Goal: Task Accomplishment & Management: Manage account settings

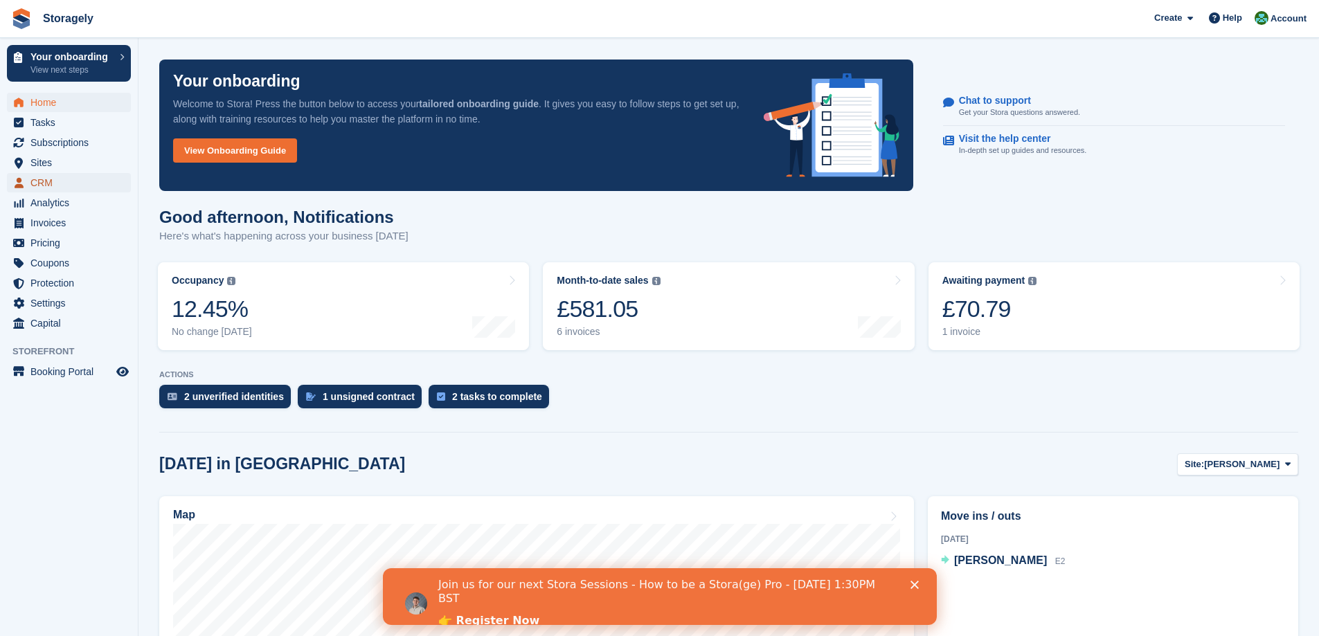
click at [33, 183] on span "CRM" at bounding box center [71, 182] width 83 height 19
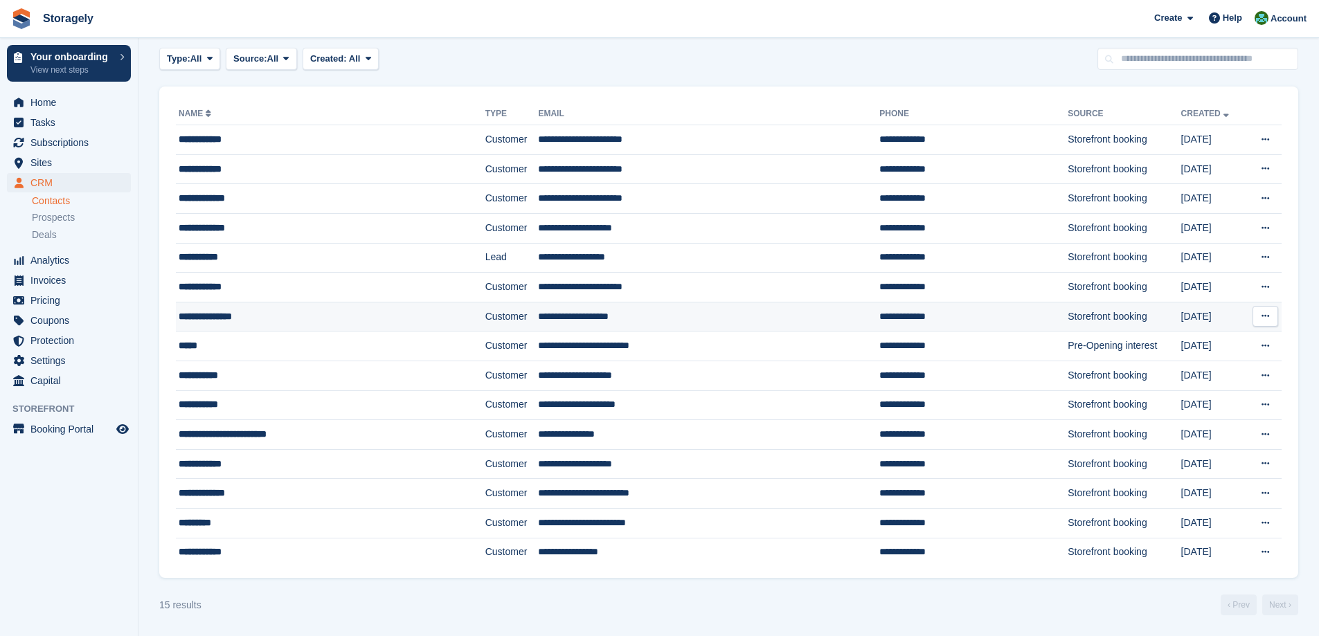
scroll to position [54, 0]
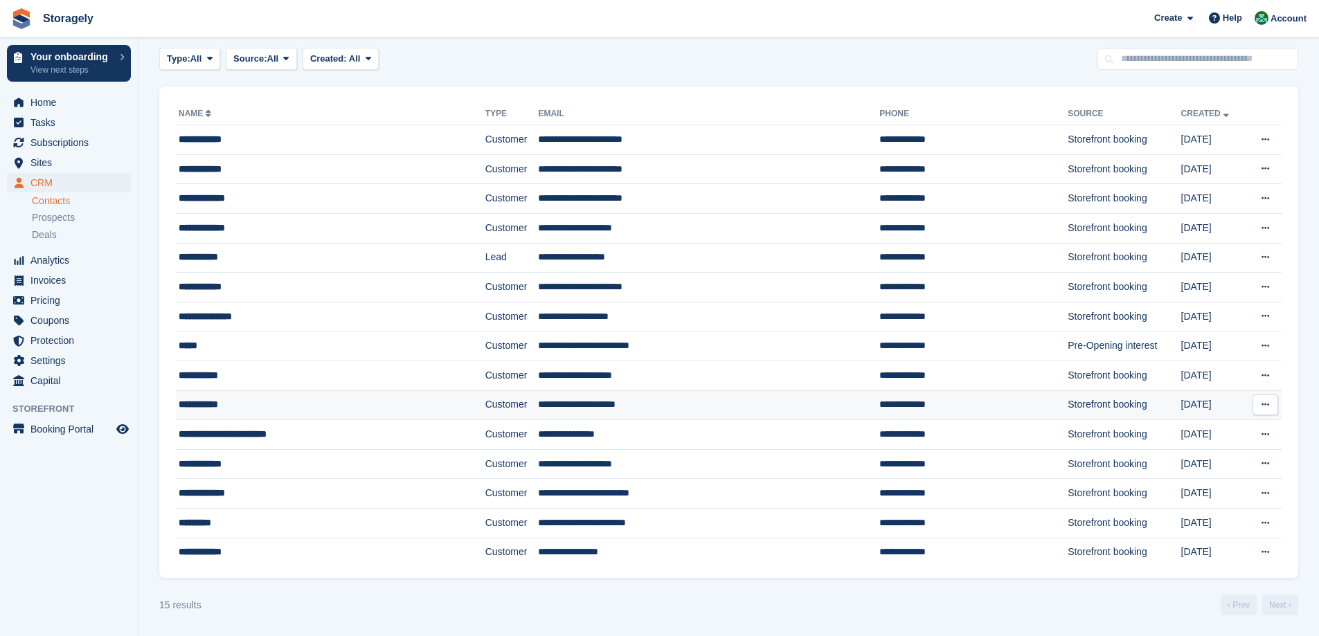
click at [233, 406] on div "**********" at bounding box center [300, 404] width 242 height 15
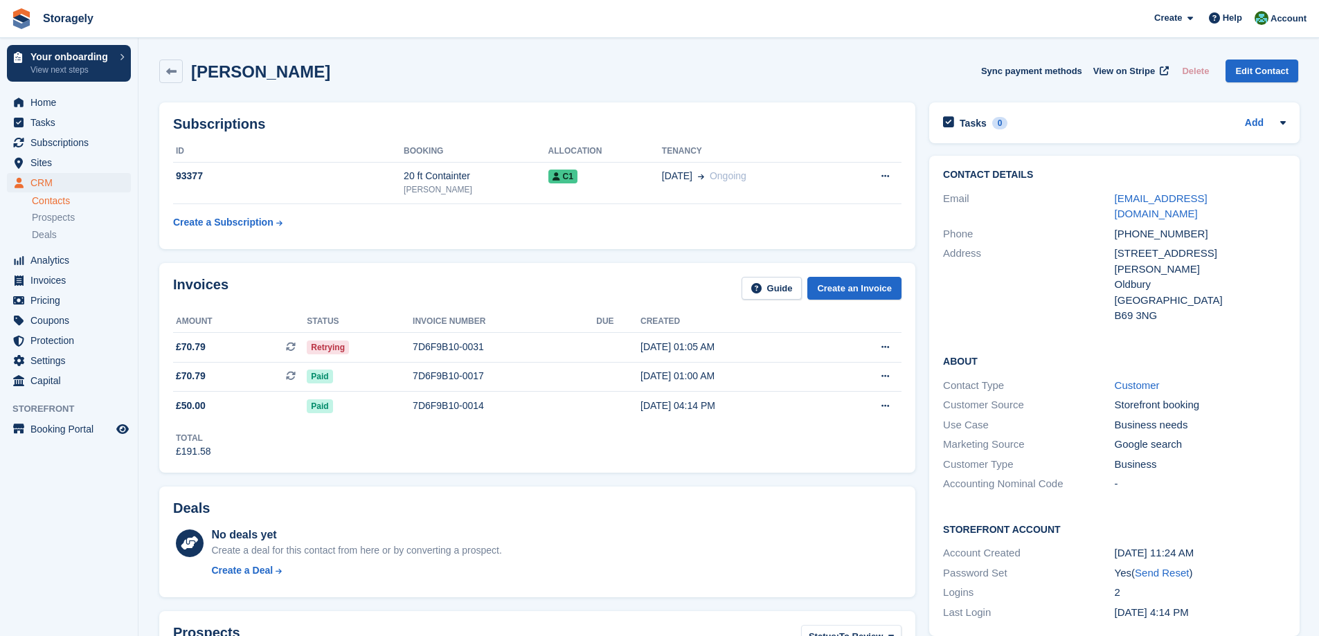
scroll to position [69, 0]
click at [915, 299] on div "Invoices Guide Create an Invoice Amount Status Invoice number Due Created £70.7…" at bounding box center [537, 367] width 770 height 223
click at [208, 73] on h2 "Aaron Masih" at bounding box center [260, 71] width 139 height 19
drag, startPoint x: 208, startPoint y: 73, endPoint x: 253, endPoint y: 73, distance: 45.0
click at [253, 73] on h2 "[PERSON_NAME]" at bounding box center [260, 71] width 139 height 19
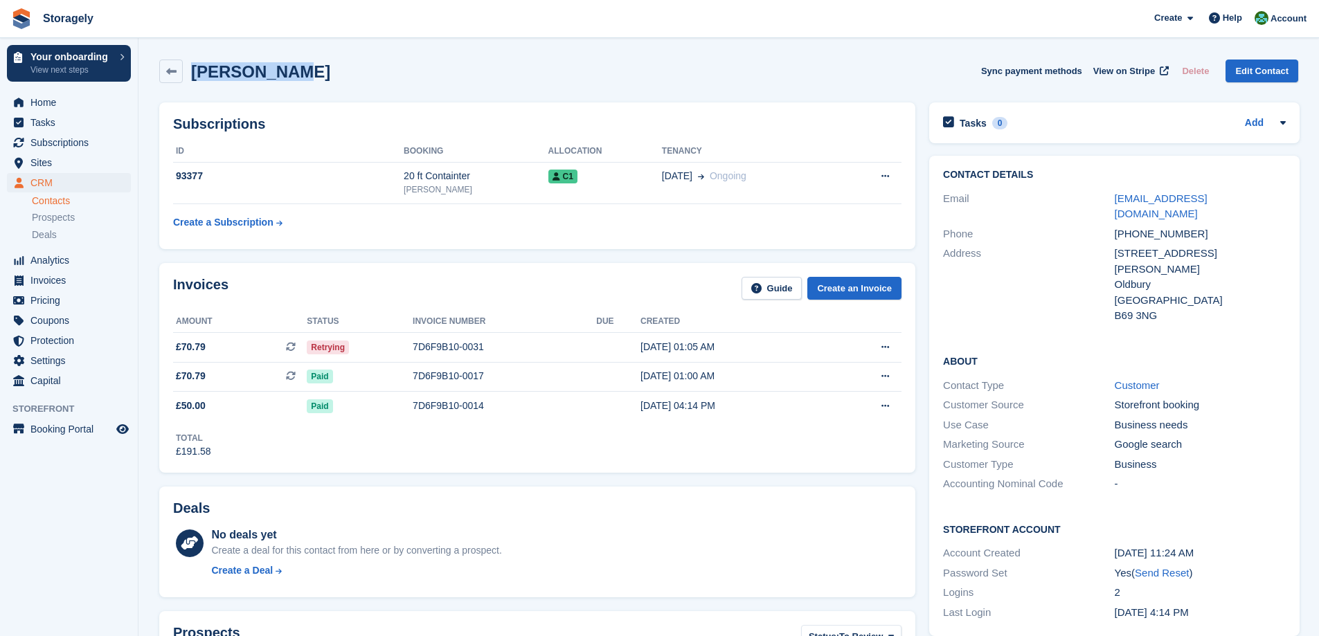
copy h2 "[PERSON_NAME]"
click at [405, 465] on div "Invoices Guide Create an Invoice Amount Status Invoice number Due Created £70.7…" at bounding box center [537, 367] width 756 height 209
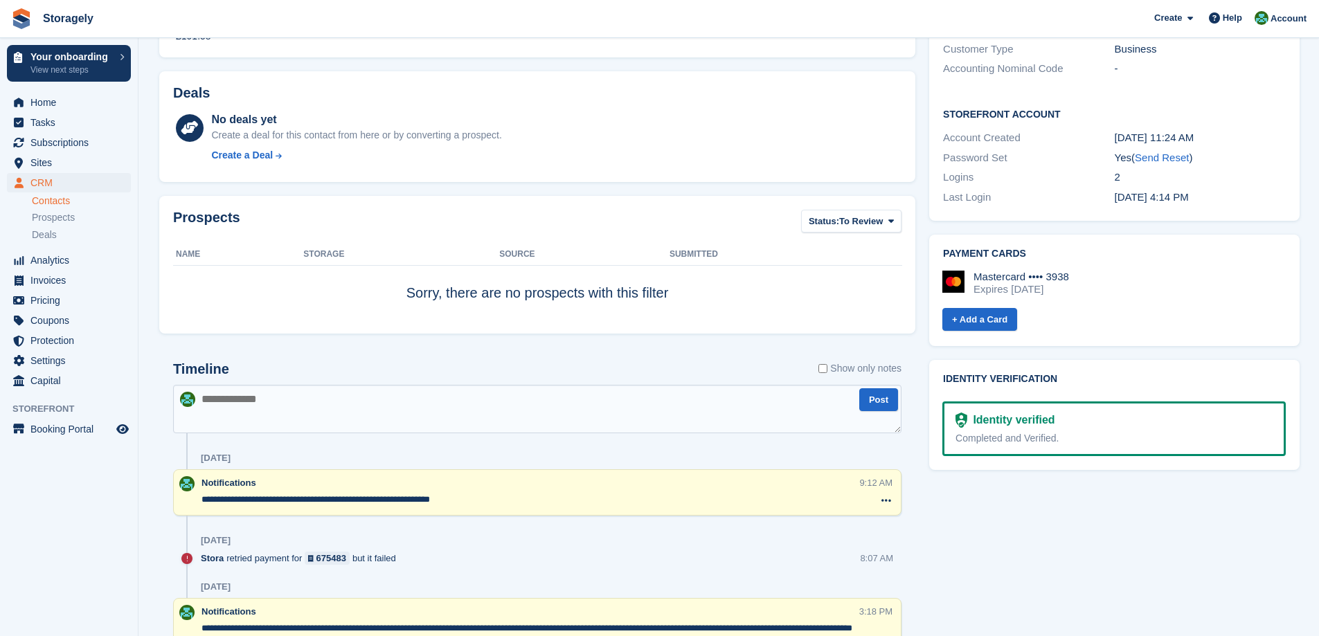
click at [314, 405] on textarea at bounding box center [537, 409] width 728 height 48
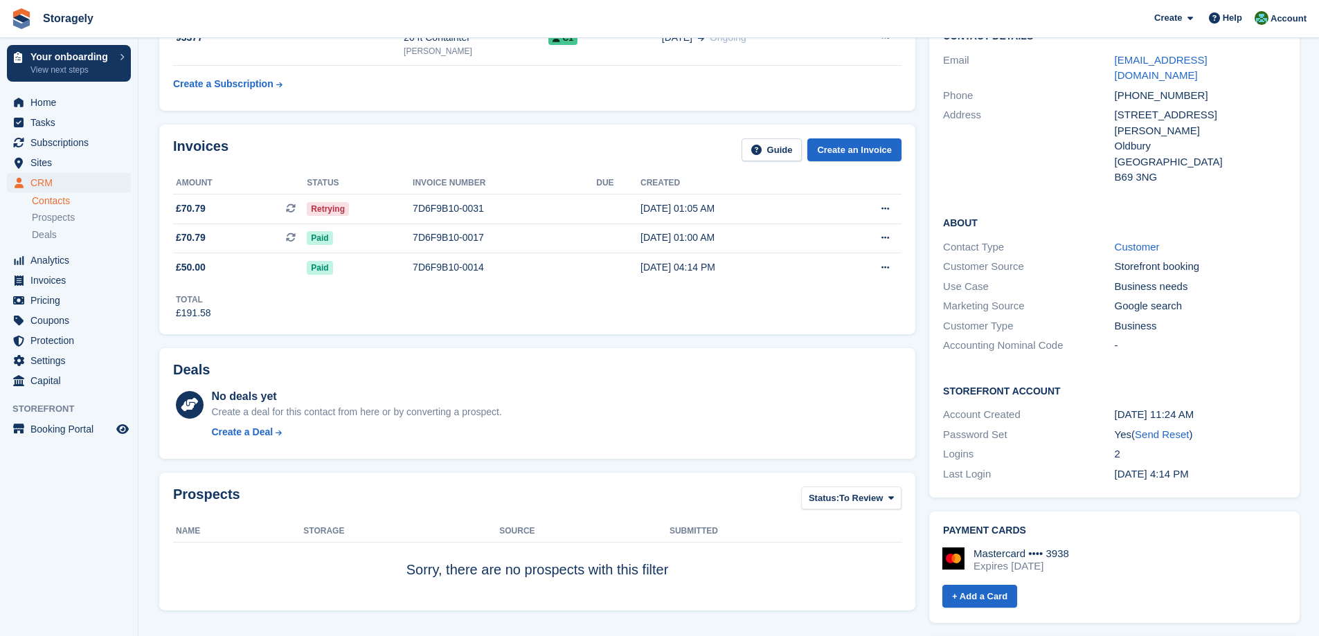
scroll to position [69, 0]
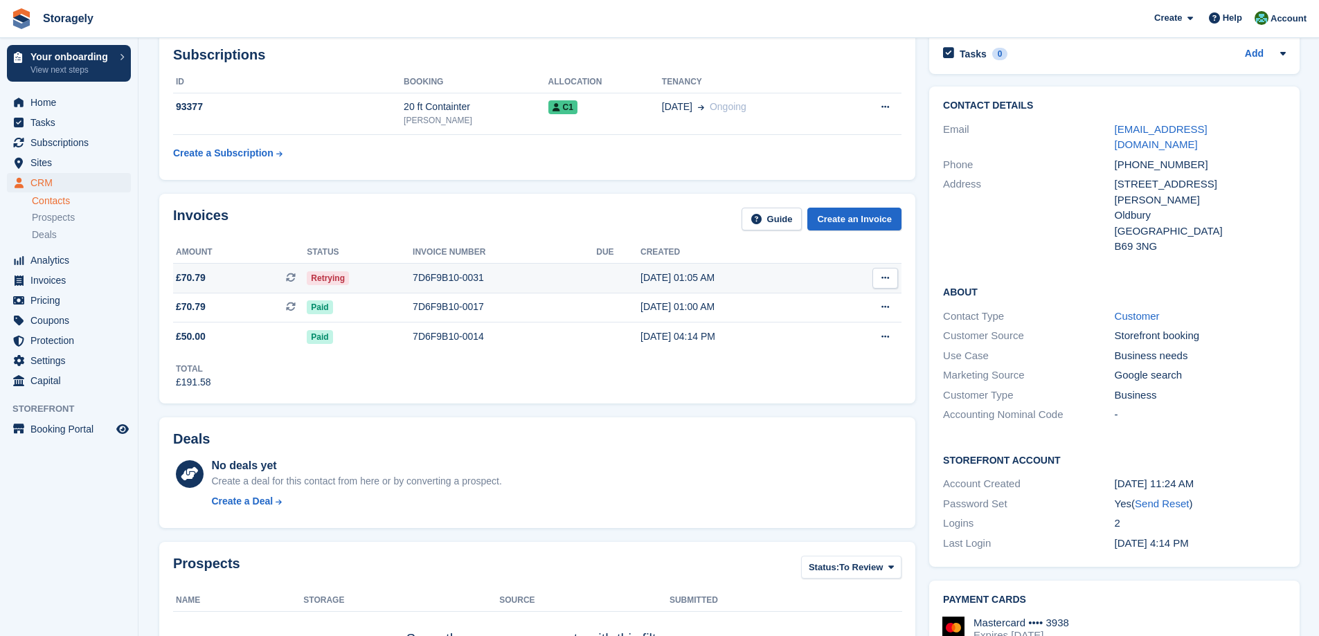
click at [372, 287] on td "Retrying" at bounding box center [360, 278] width 106 height 30
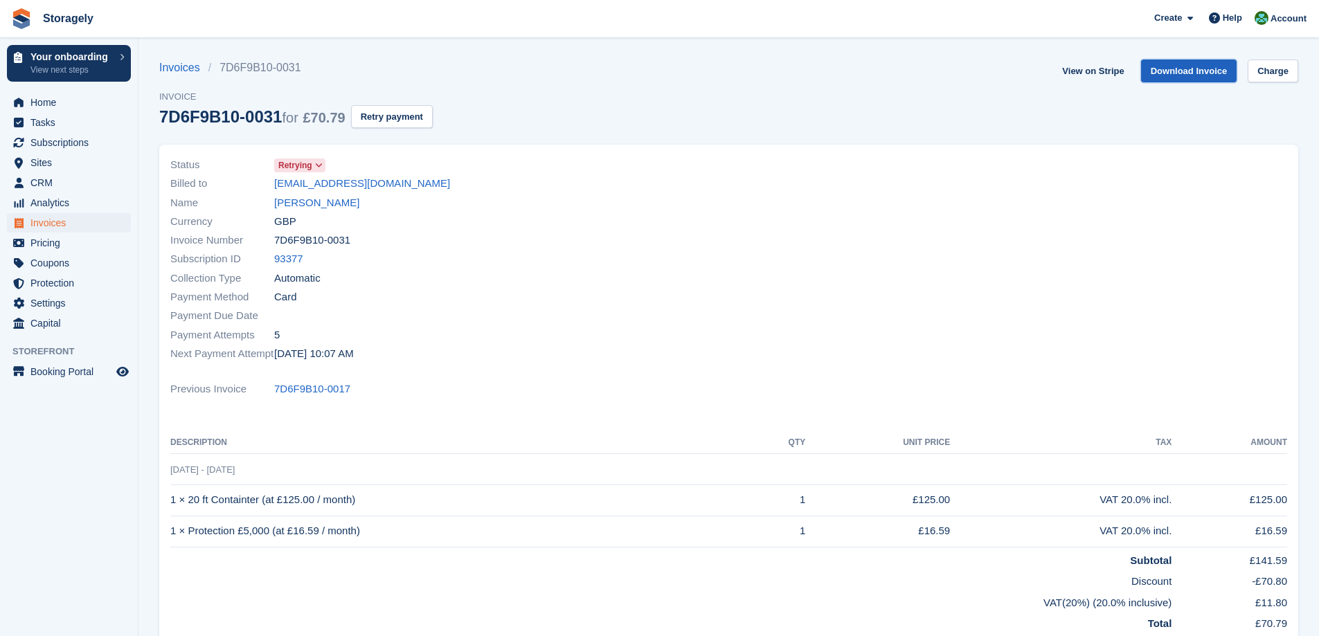
click at [1202, 71] on link "Download Invoice" at bounding box center [1189, 71] width 96 height 23
click at [69, 307] on span "Settings" at bounding box center [71, 303] width 83 height 19
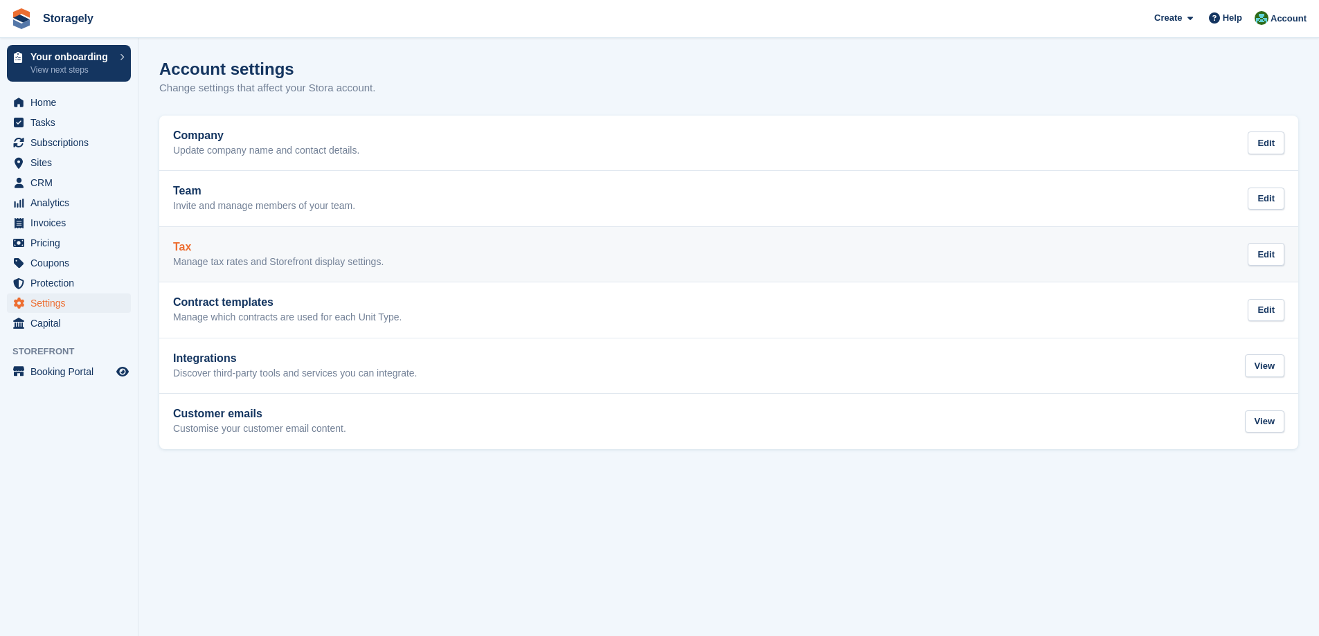
click at [298, 259] on p "Manage tax rates and Storefront display settings." at bounding box center [278, 262] width 210 height 12
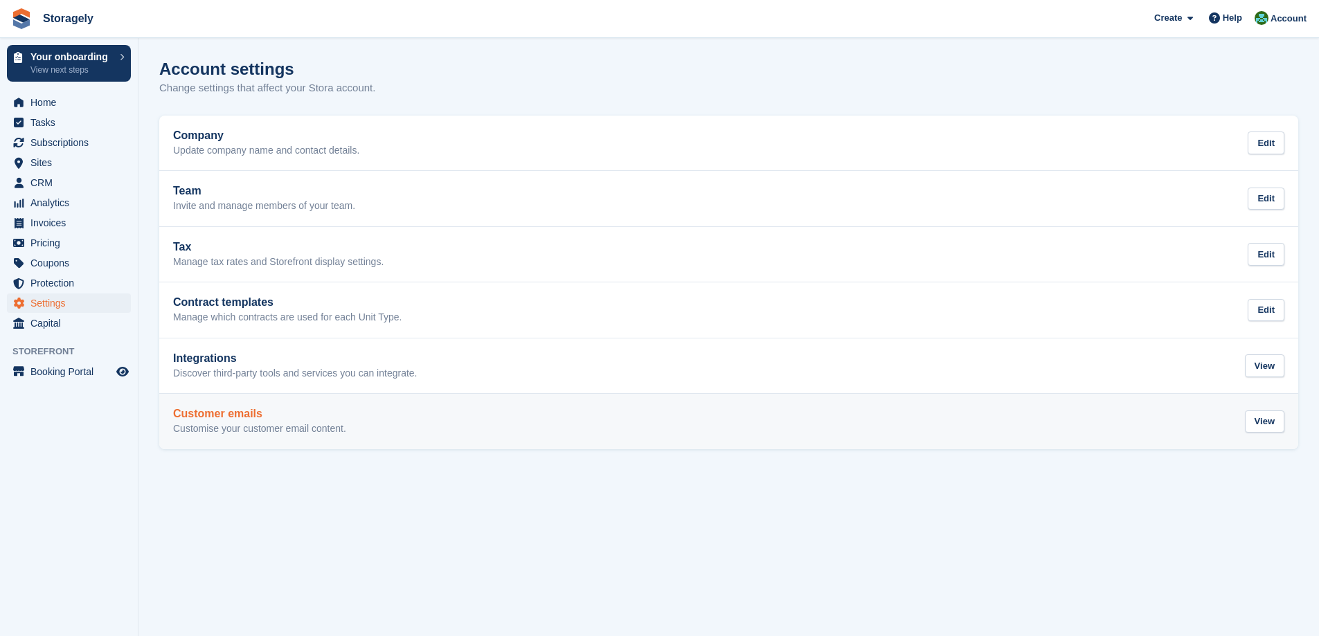
click at [290, 423] on p "Customise your customer email content." at bounding box center [259, 429] width 173 height 12
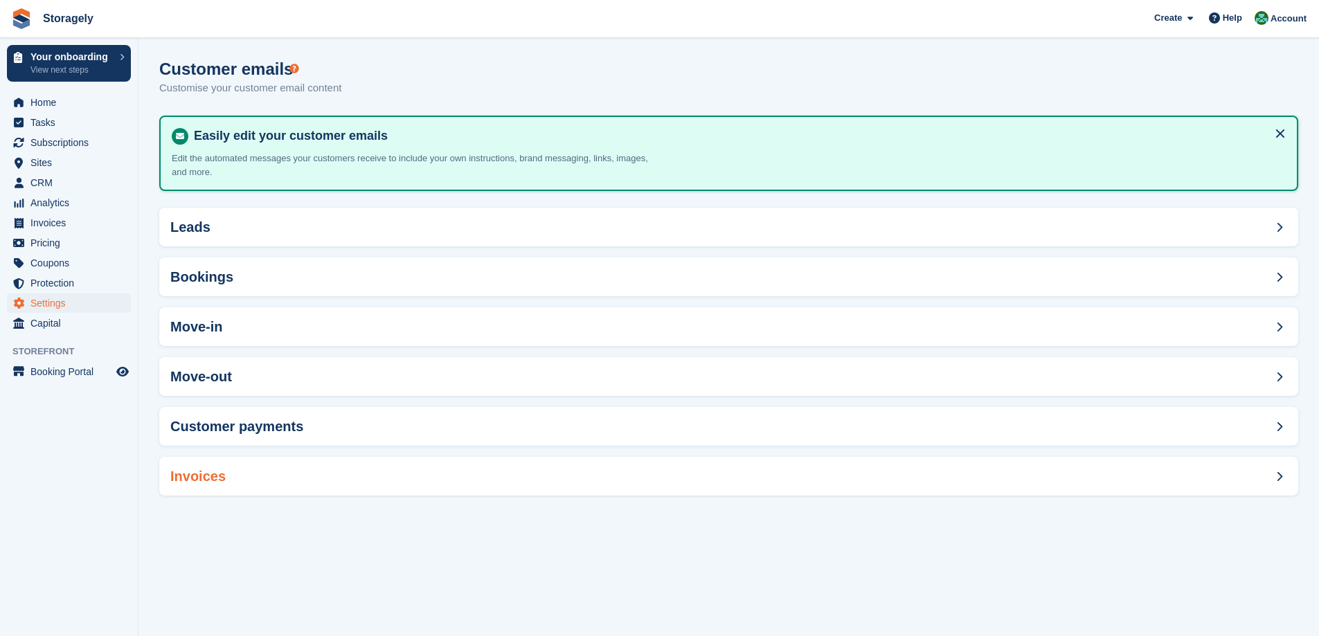
click at [285, 490] on div "Invoices" at bounding box center [728, 476] width 1139 height 39
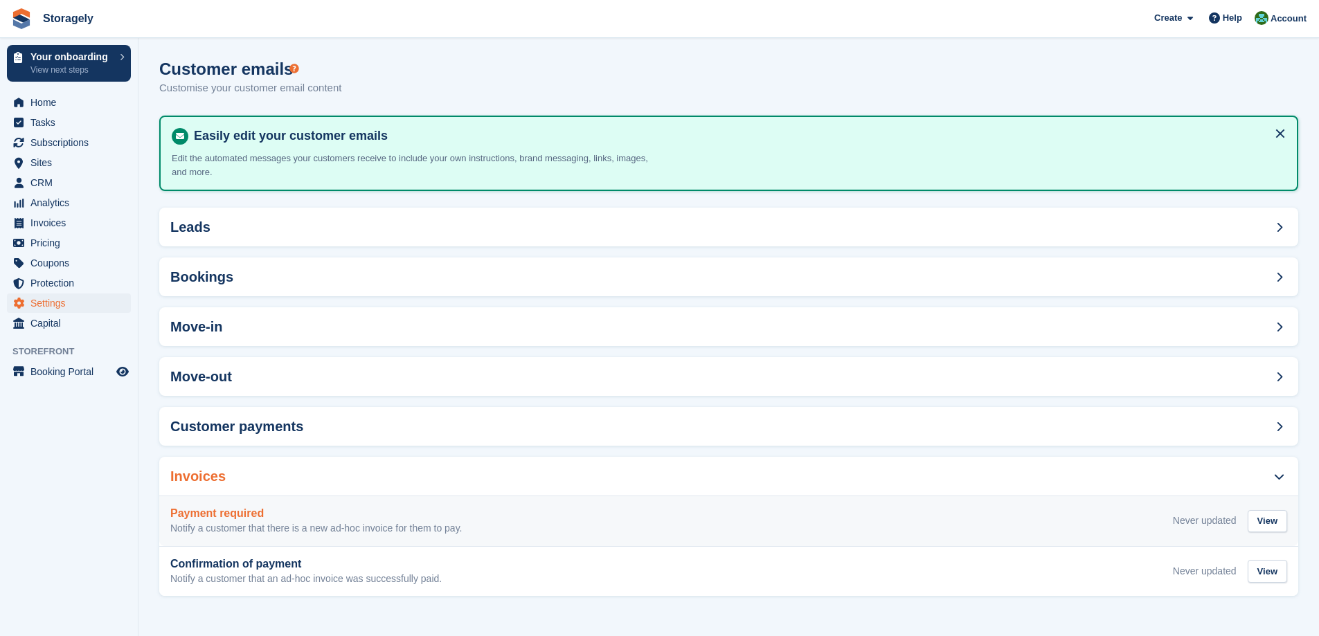
click at [353, 530] on p "Notify a customer that there is a new ad-hoc invoice for them to pay." at bounding box center [316, 529] width 292 height 12
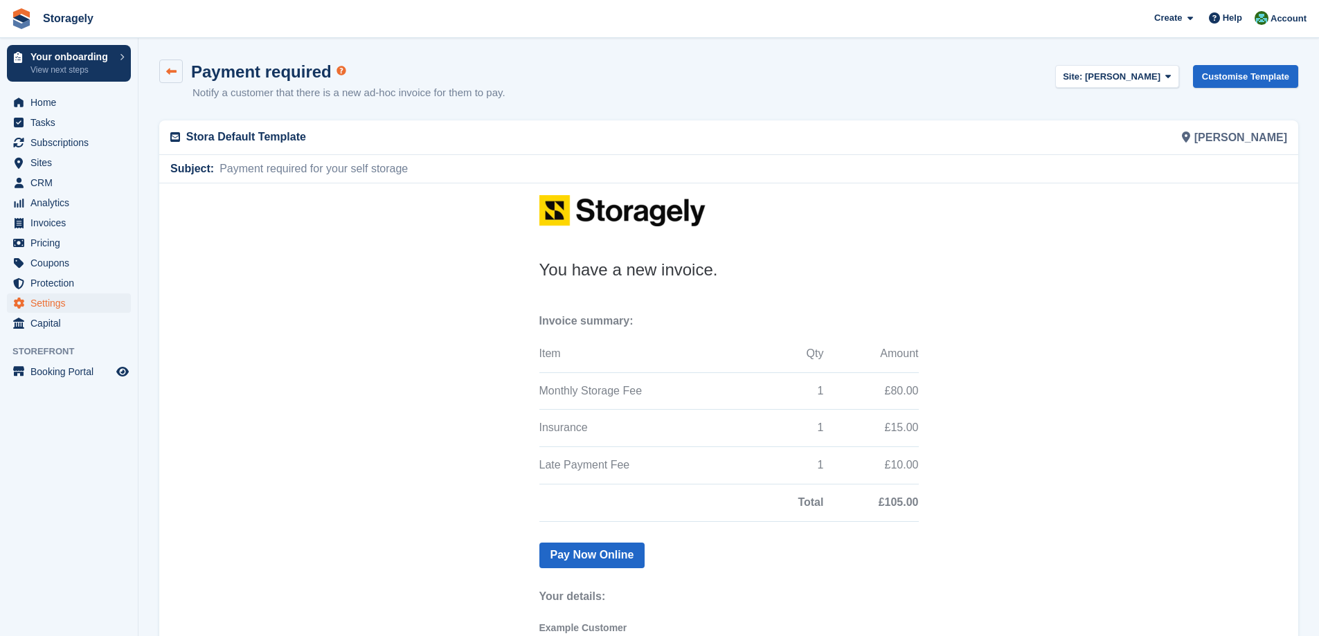
click at [172, 71] on icon at bounding box center [171, 71] width 10 height 10
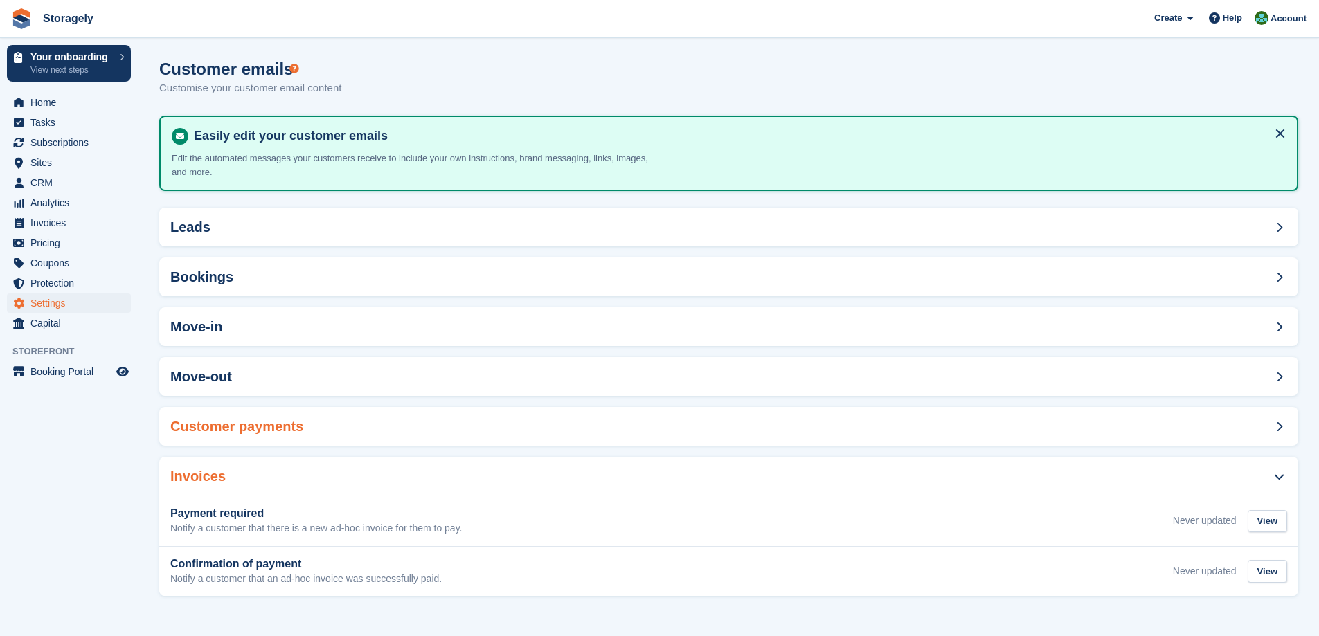
click at [303, 425] on div "Customer payments" at bounding box center [728, 426] width 1139 height 39
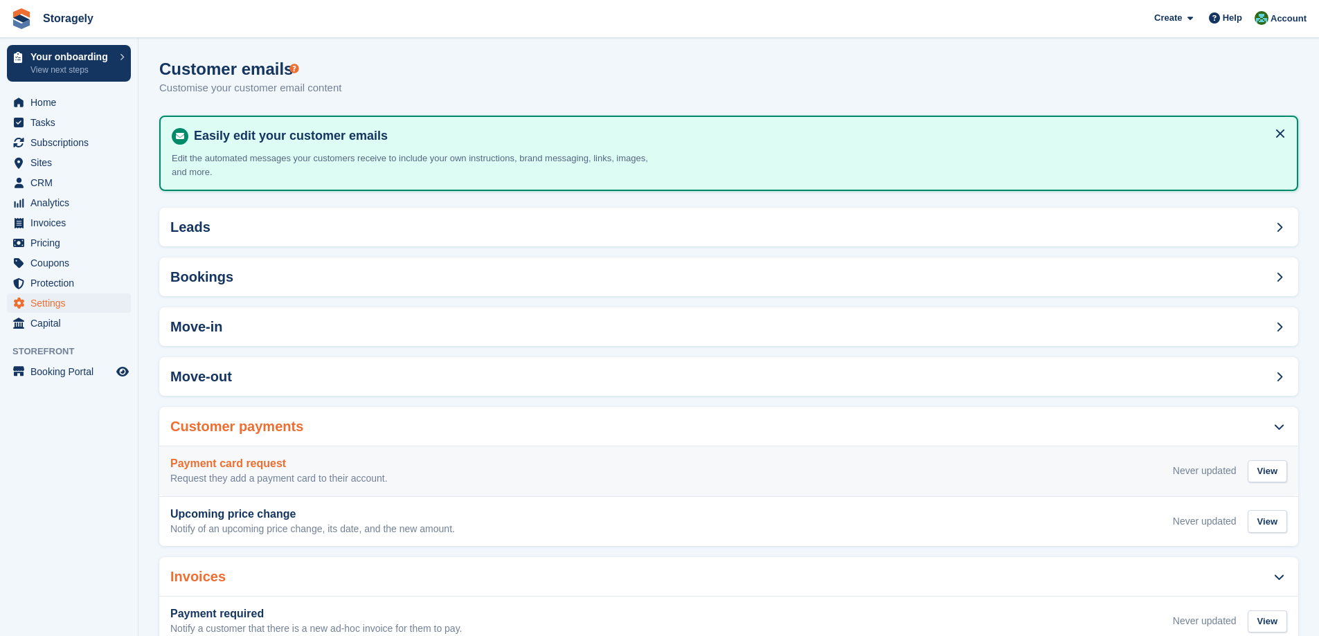
click at [325, 473] on p "Request they add a payment card to their account." at bounding box center [278, 479] width 217 height 12
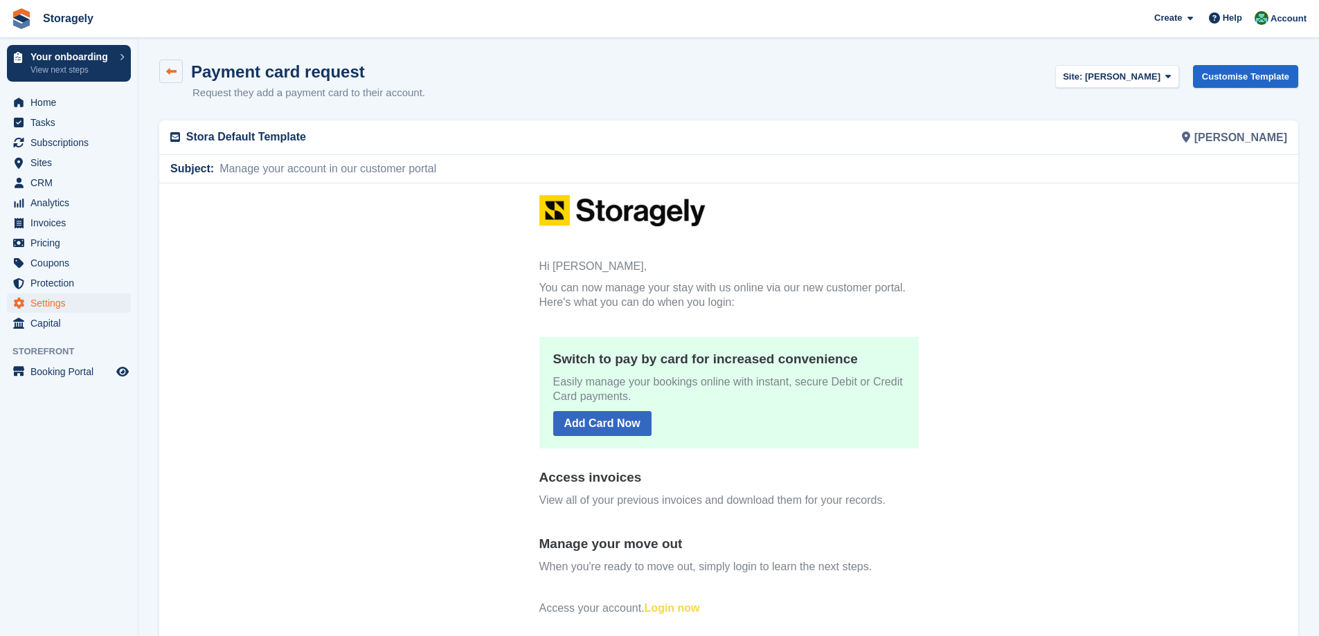
click at [173, 82] on link at bounding box center [171, 72] width 24 height 24
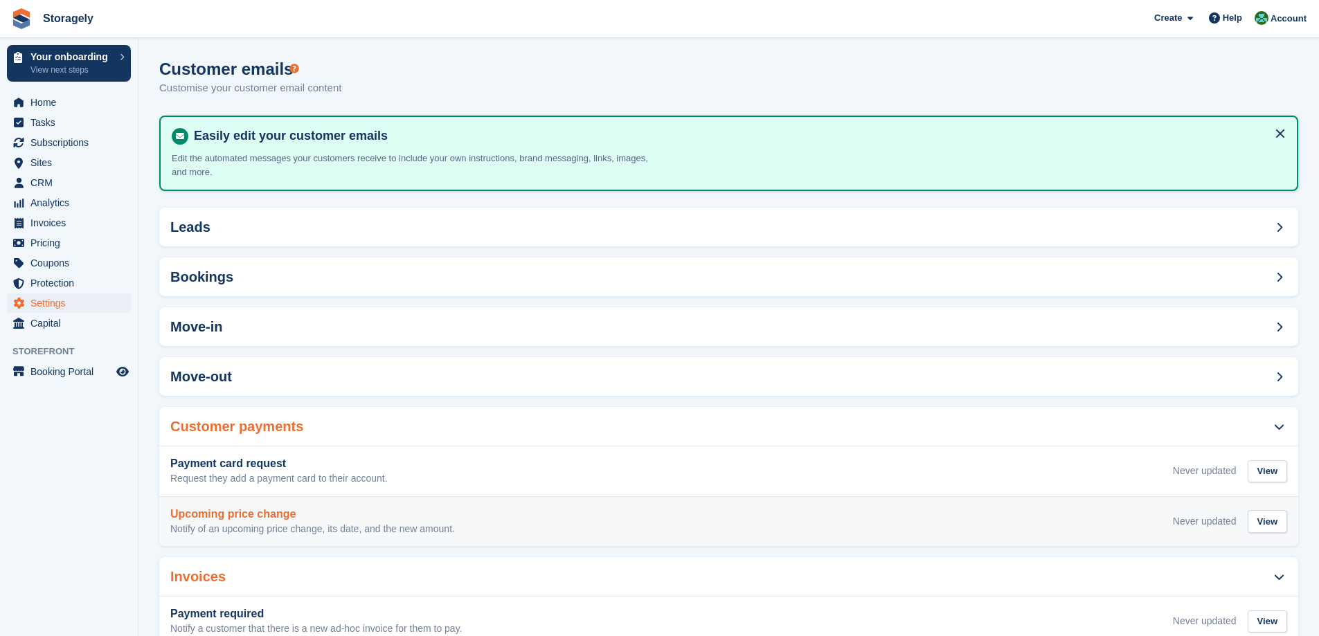
click at [305, 532] on p "Notify of an upcoming price change, its date, and the new amount." at bounding box center [312, 529] width 285 height 12
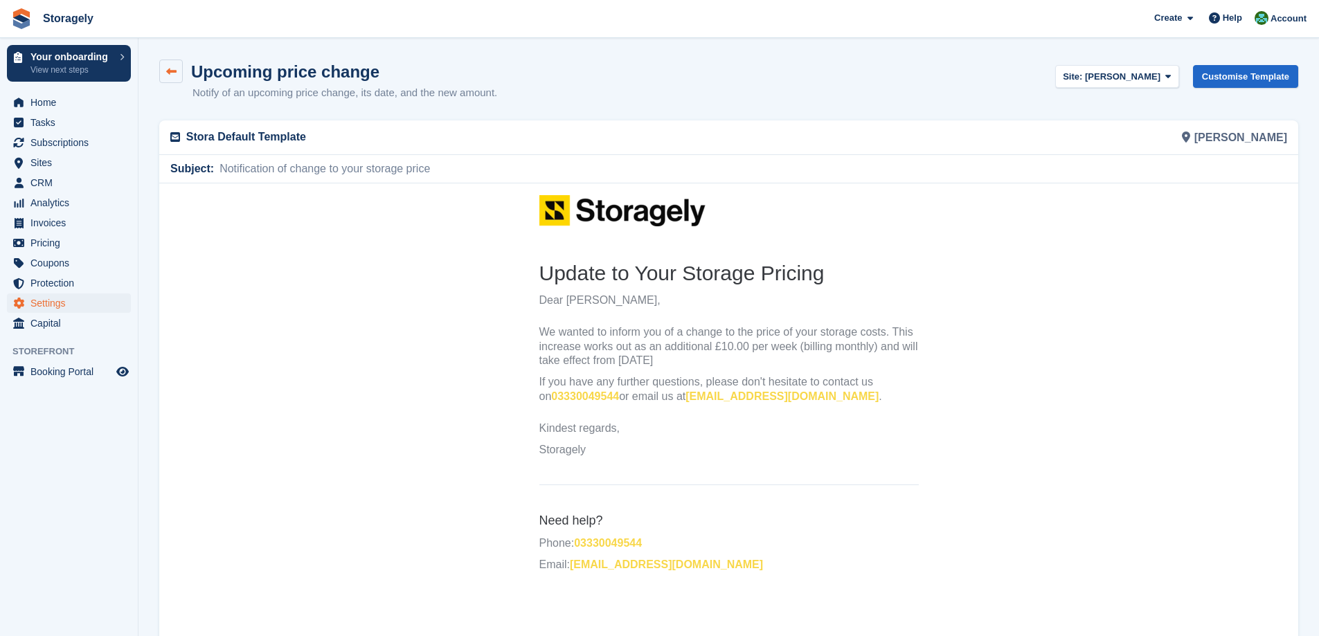
click at [172, 68] on icon at bounding box center [171, 71] width 10 height 10
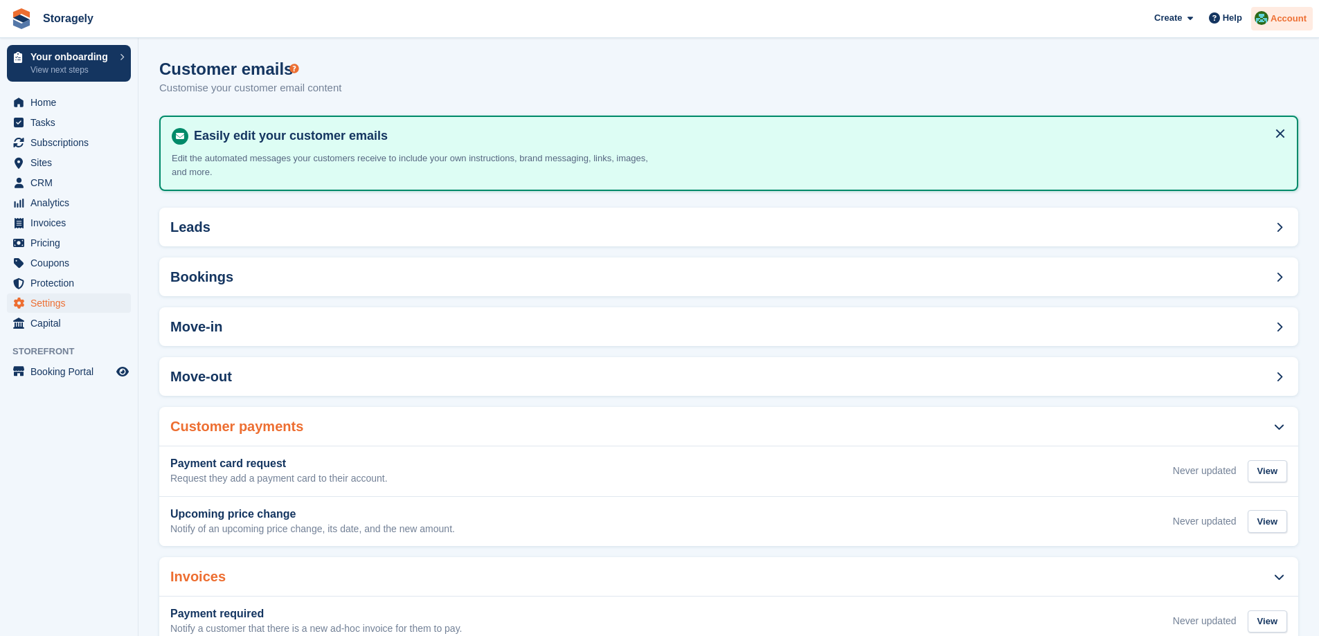
click at [1278, 19] on span "Account" at bounding box center [1289, 19] width 36 height 14
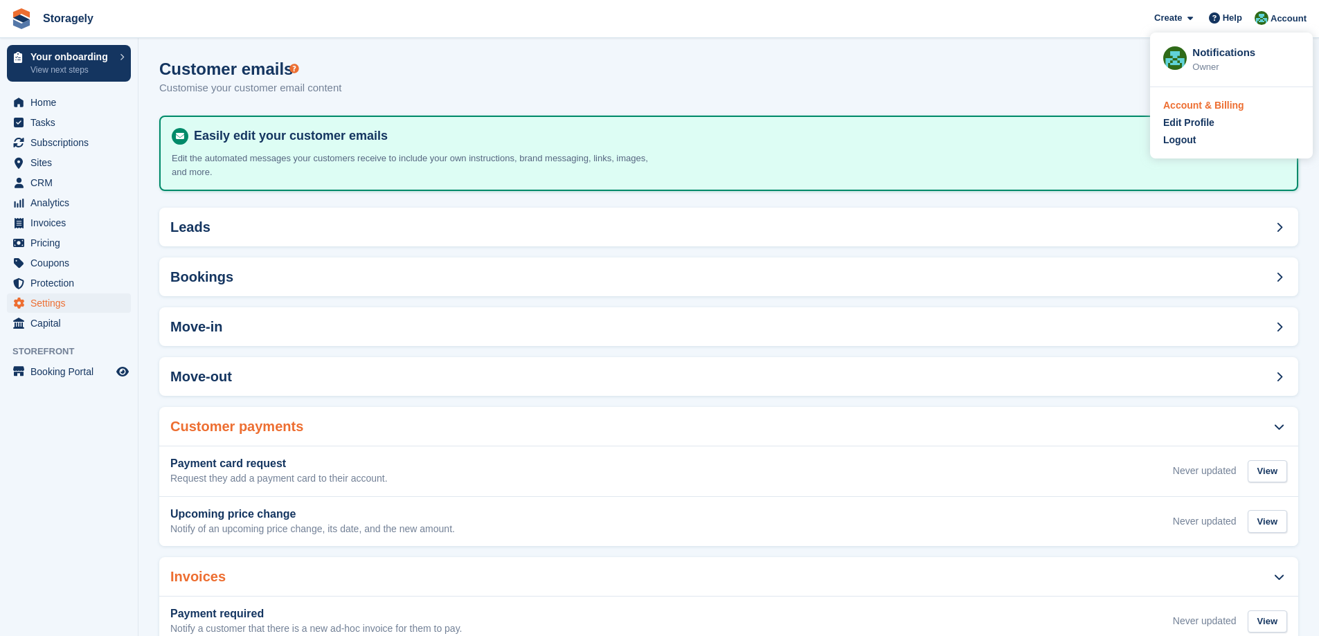
click at [1208, 107] on div "Account & Billing" at bounding box center [1203, 105] width 81 height 15
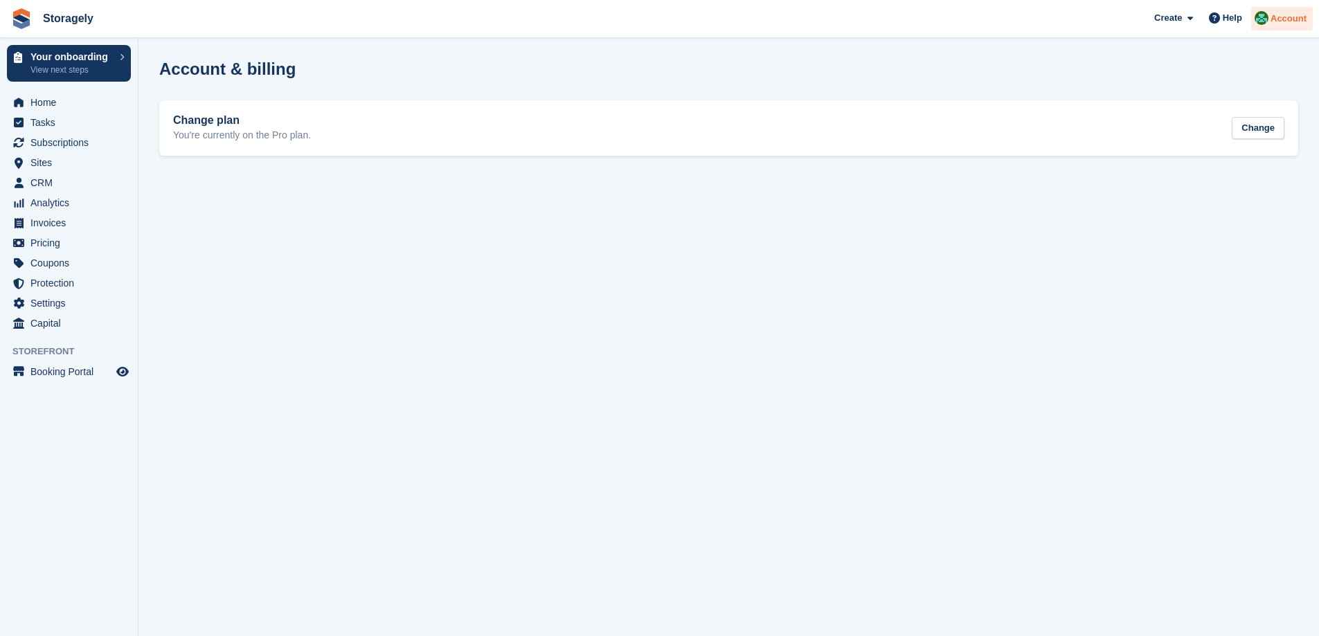
click at [1269, 15] on img at bounding box center [1262, 18] width 14 height 14
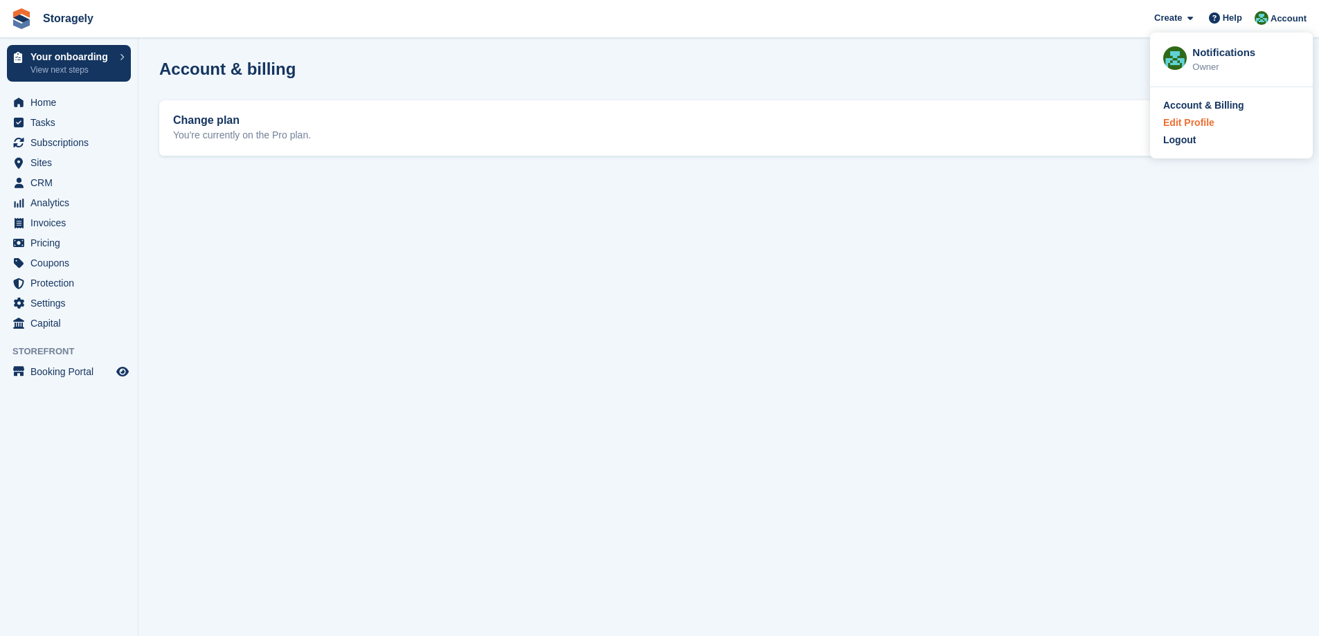
click at [1208, 125] on div "Edit Profile" at bounding box center [1188, 123] width 51 height 15
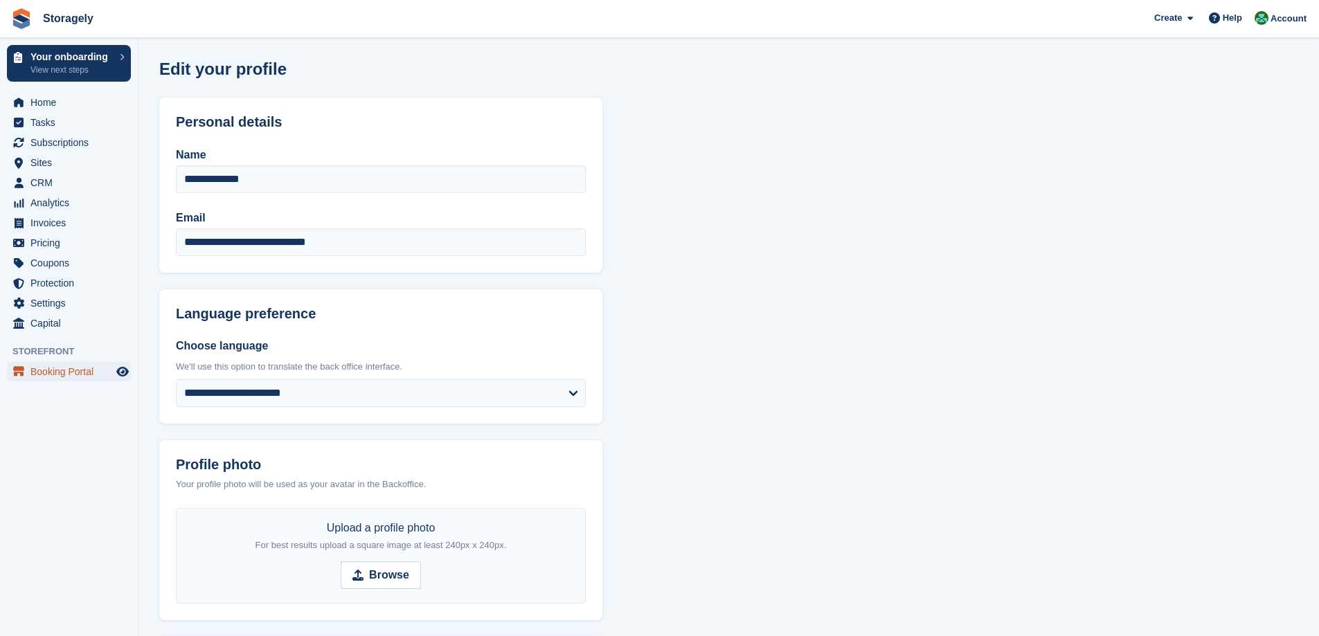
click at [55, 370] on span "Booking Portal" at bounding box center [71, 371] width 83 height 19
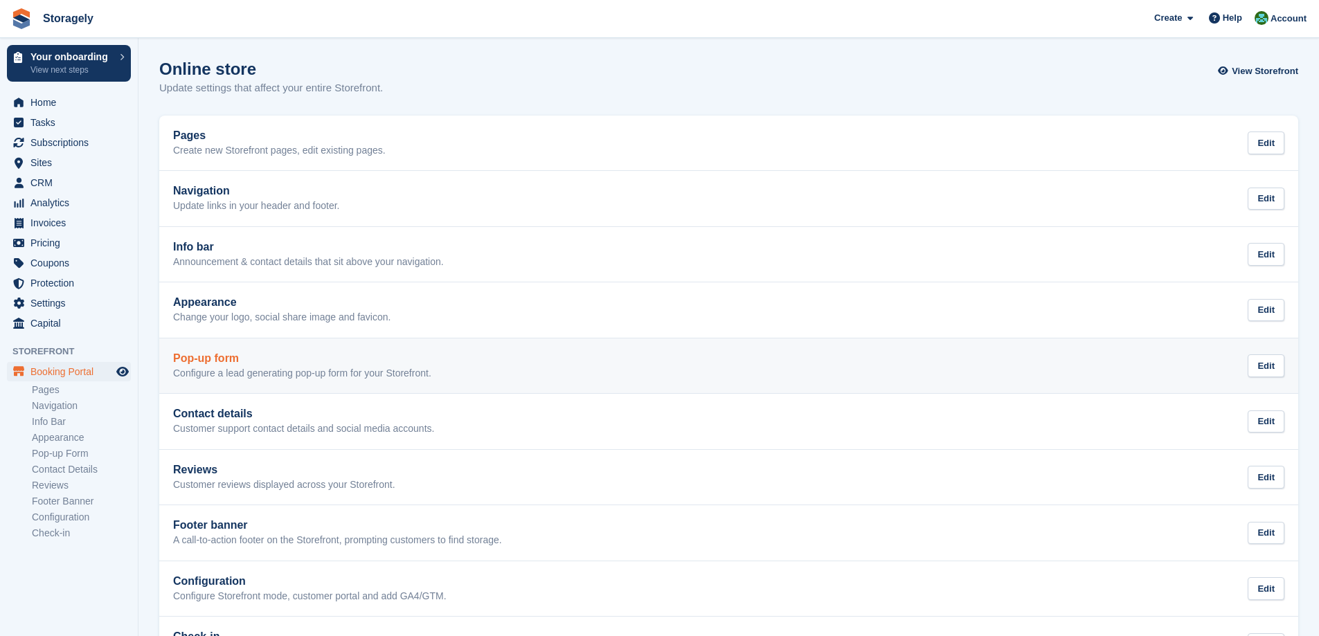
scroll to position [57, 0]
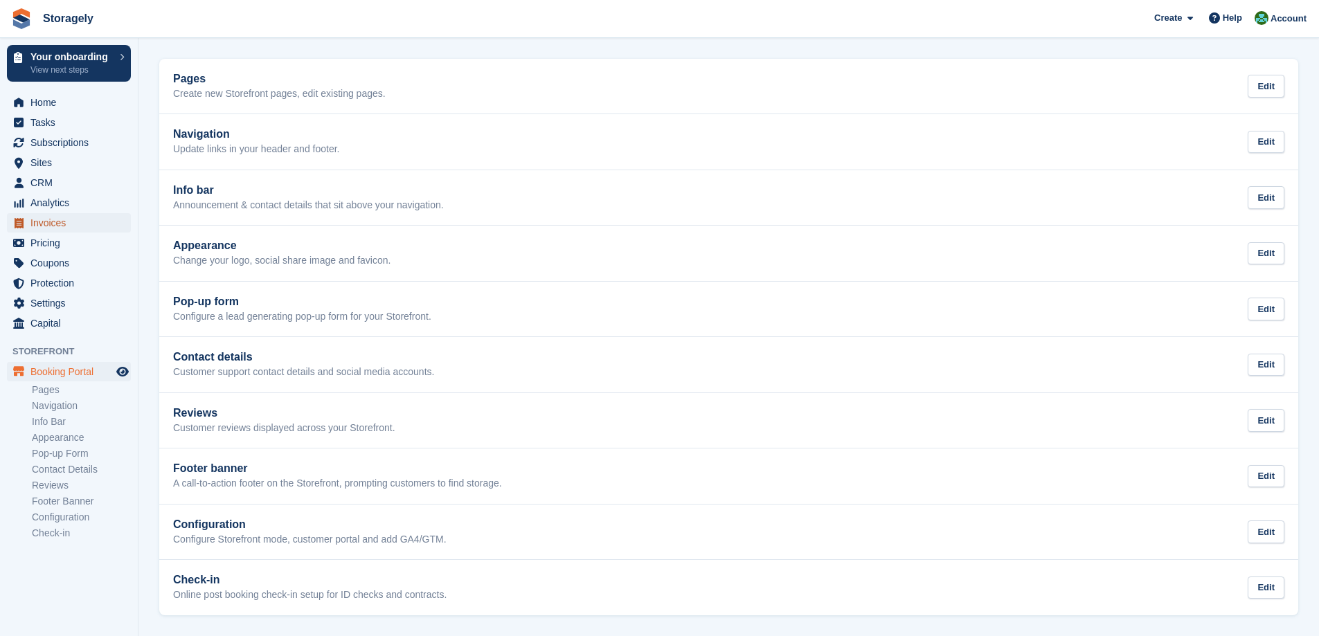
click at [69, 227] on span "Invoices" at bounding box center [71, 222] width 83 height 19
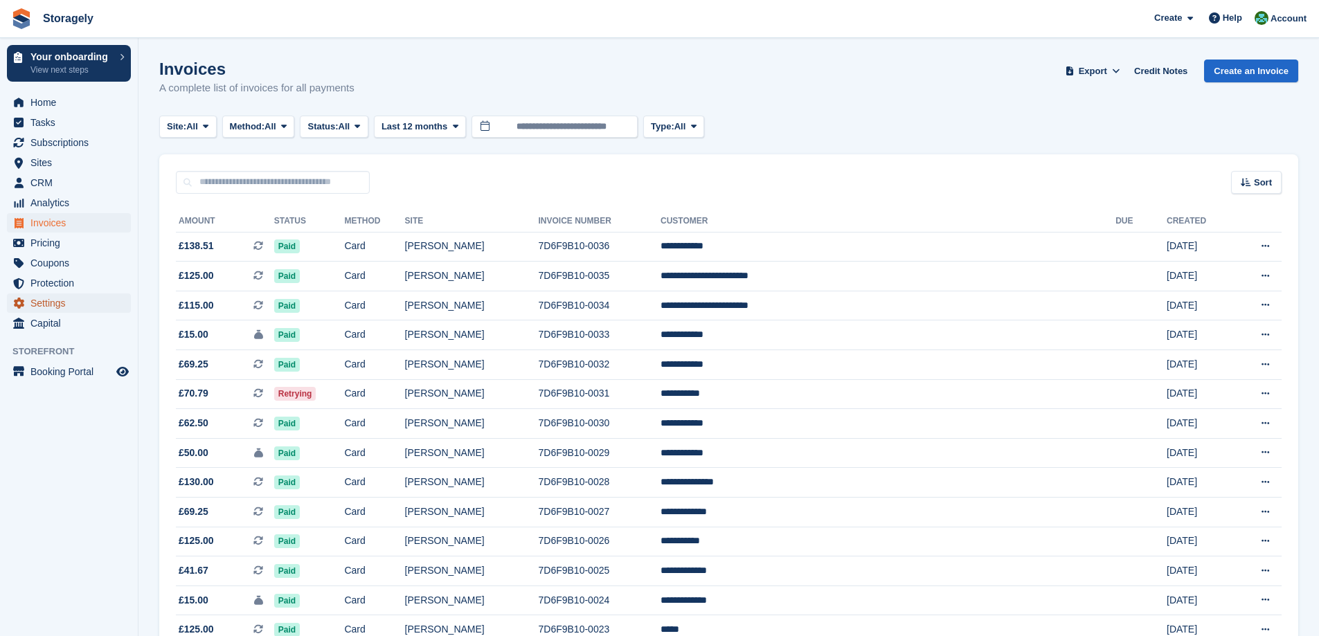
click at [73, 299] on span "Settings" at bounding box center [71, 303] width 83 height 19
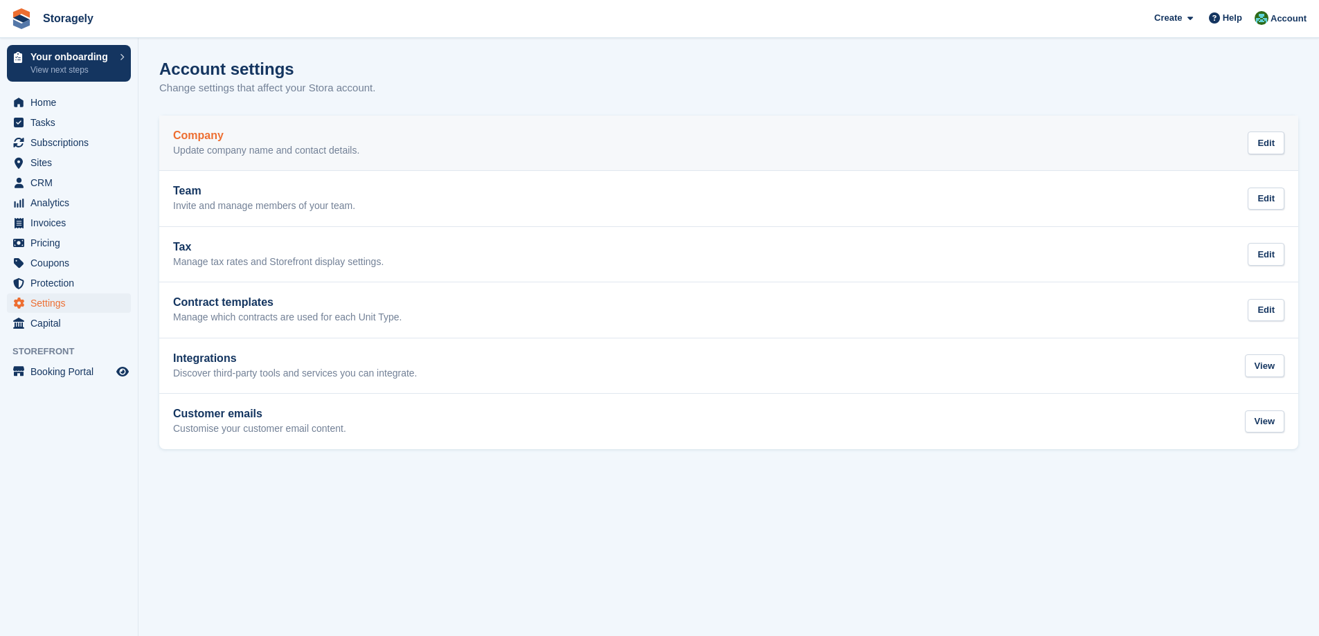
click at [331, 150] on p "Update company name and contact details." at bounding box center [266, 151] width 186 height 12
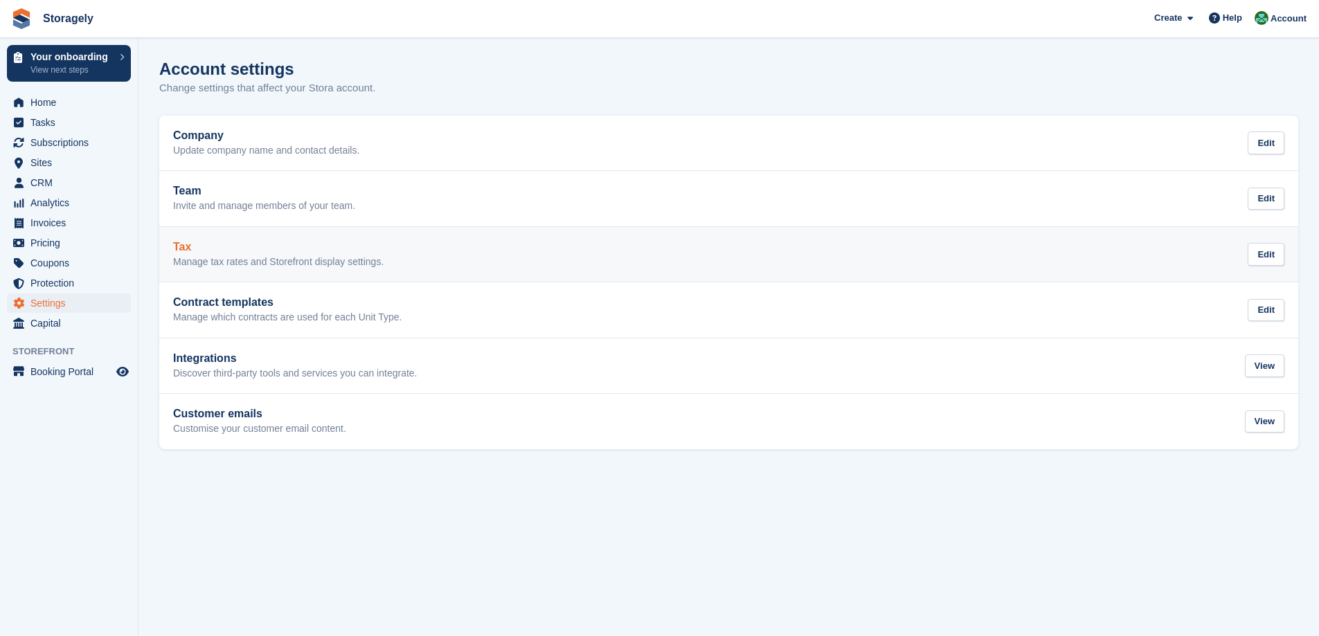
click at [307, 257] on p "Manage tax rates and Storefront display settings." at bounding box center [278, 262] width 210 height 12
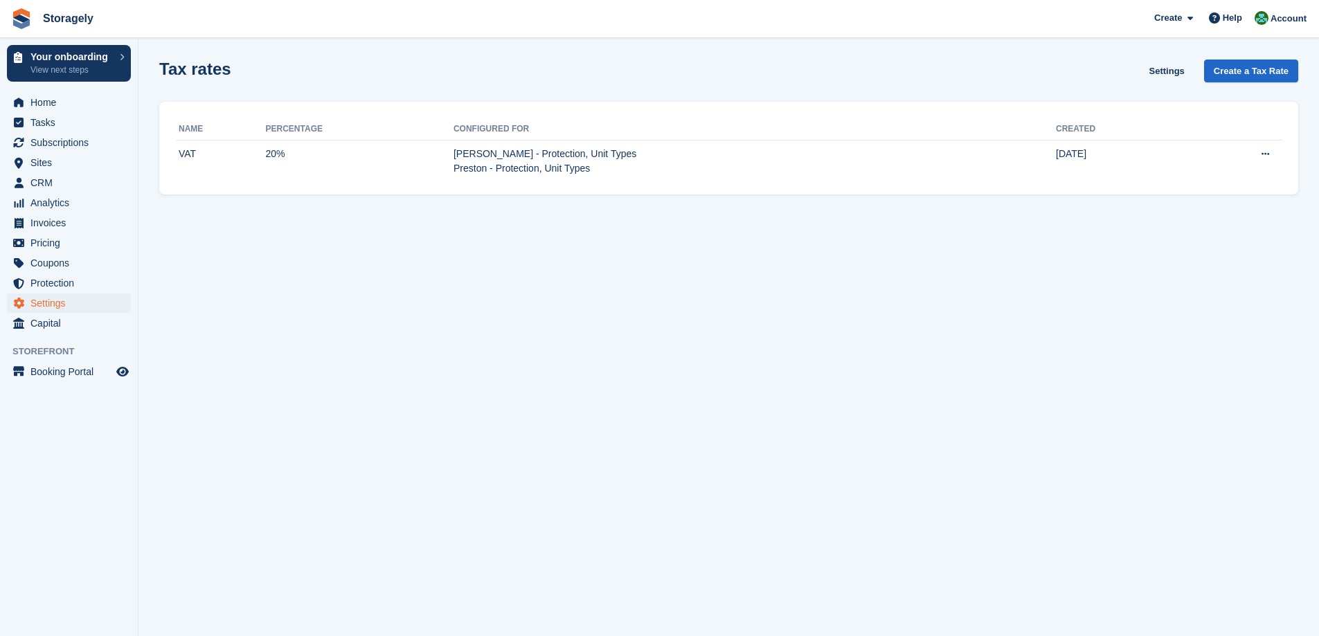
click at [517, 138] on th "Configured for" at bounding box center [755, 129] width 602 height 22
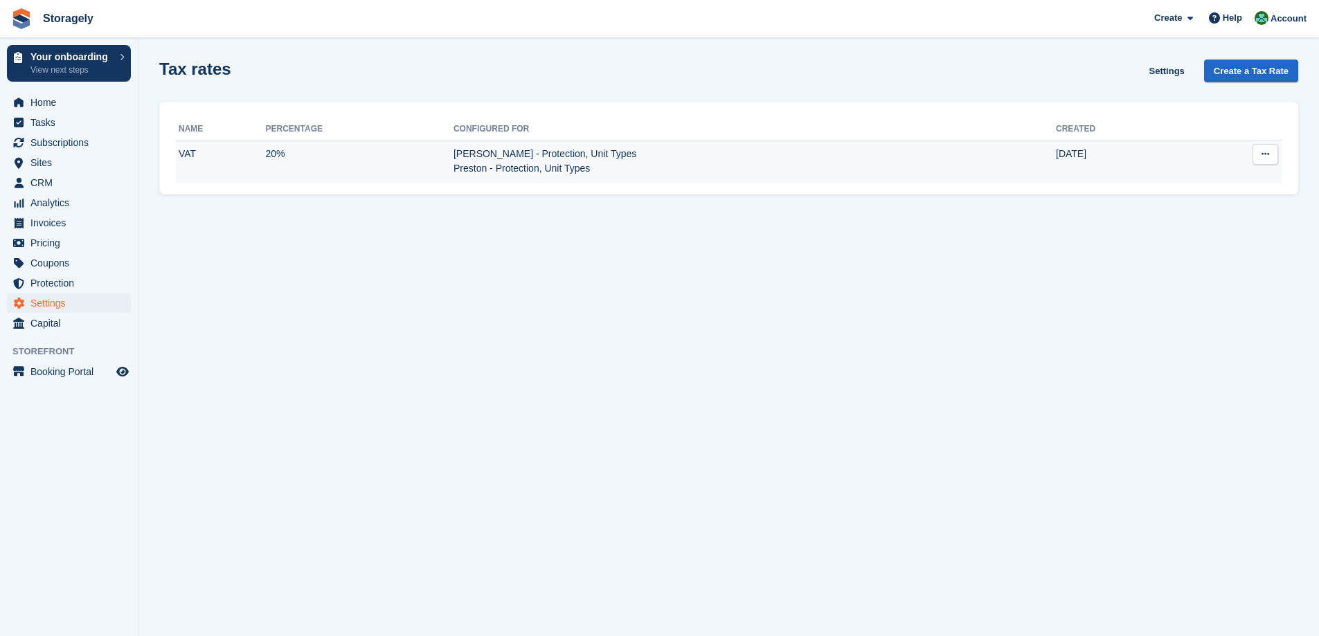
click at [516, 162] on td "Dudley - Protection, Unit Types Preston - Protection, Unit Types" at bounding box center [755, 162] width 602 height 44
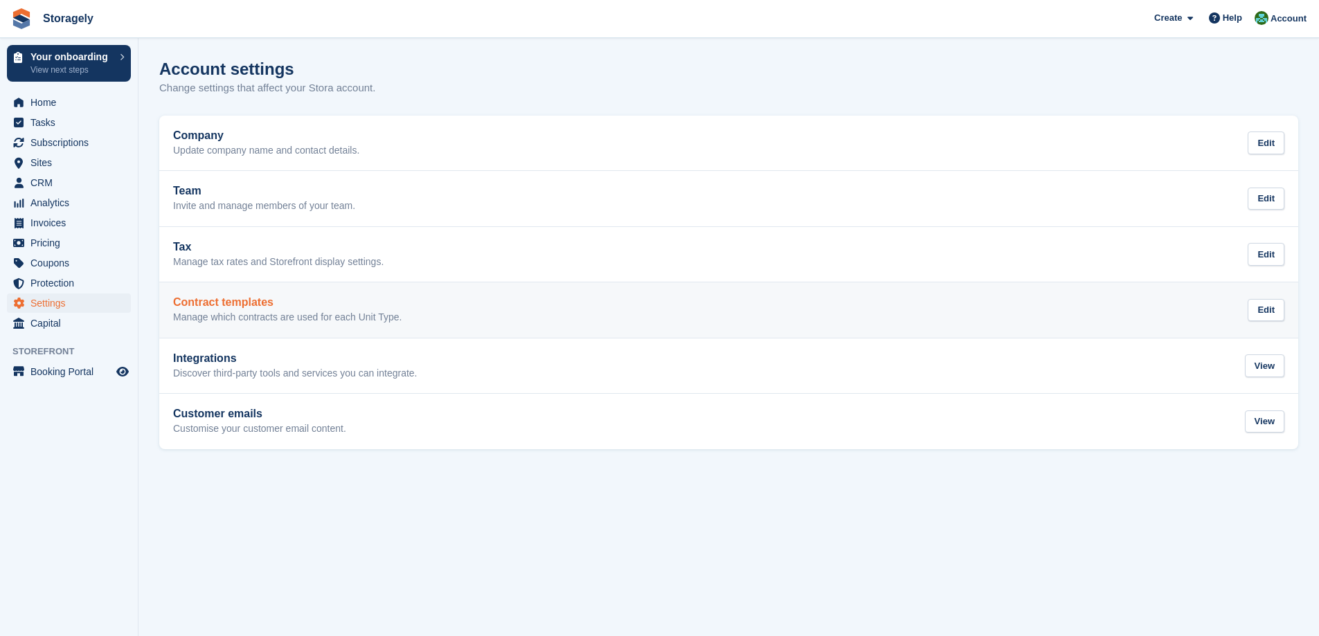
click at [265, 294] on link "Contract templates Manage which contracts are used for each Unit Type. Edit" at bounding box center [728, 310] width 1139 height 55
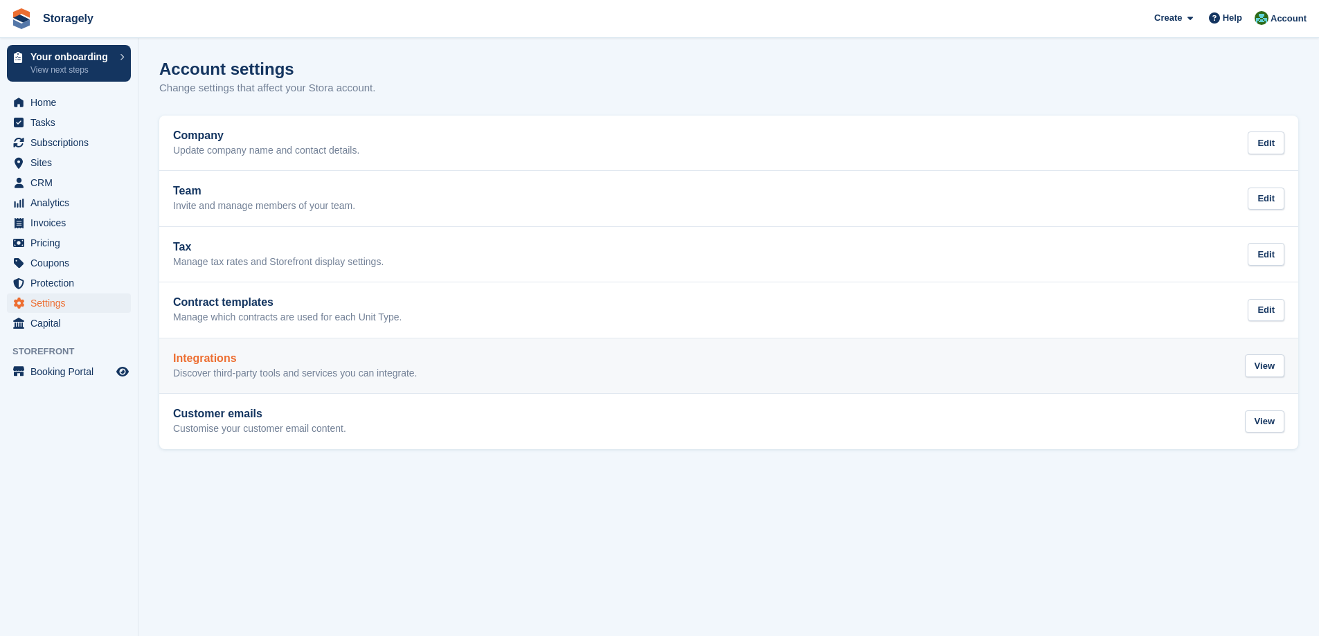
click at [271, 366] on div "Integrations Discover third-party tools and services you can integrate." at bounding box center [295, 366] width 244 height 28
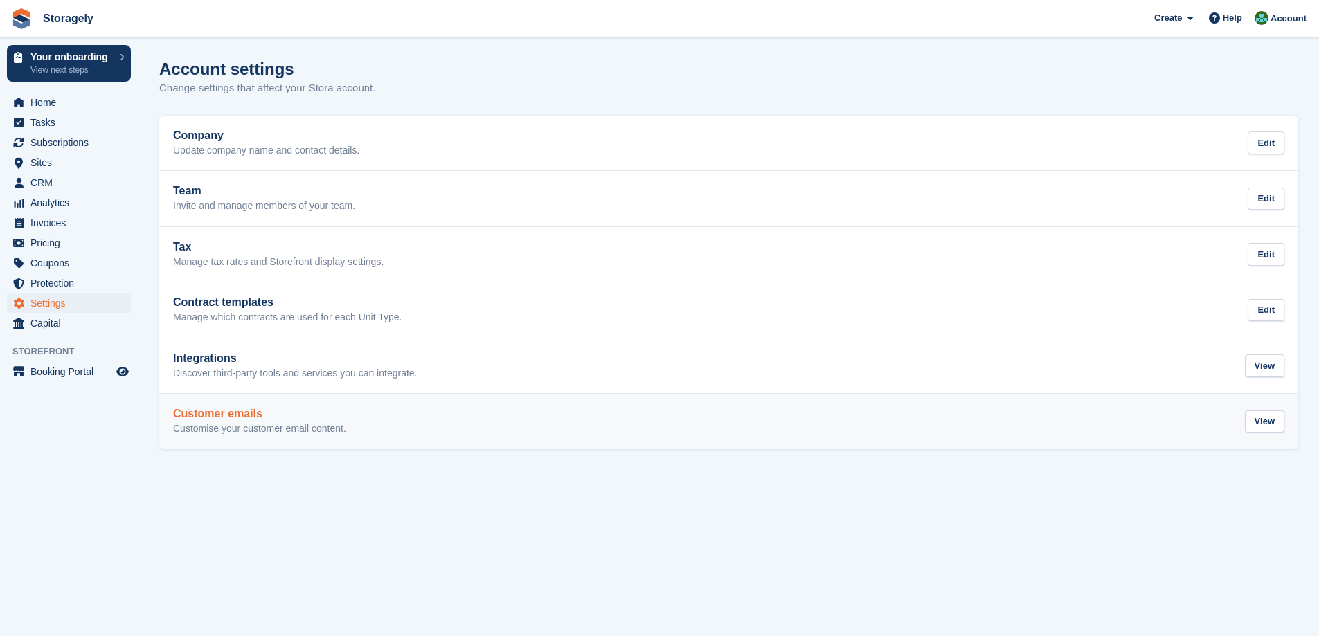
click at [234, 427] on p "Customise your customer email content." at bounding box center [259, 429] width 173 height 12
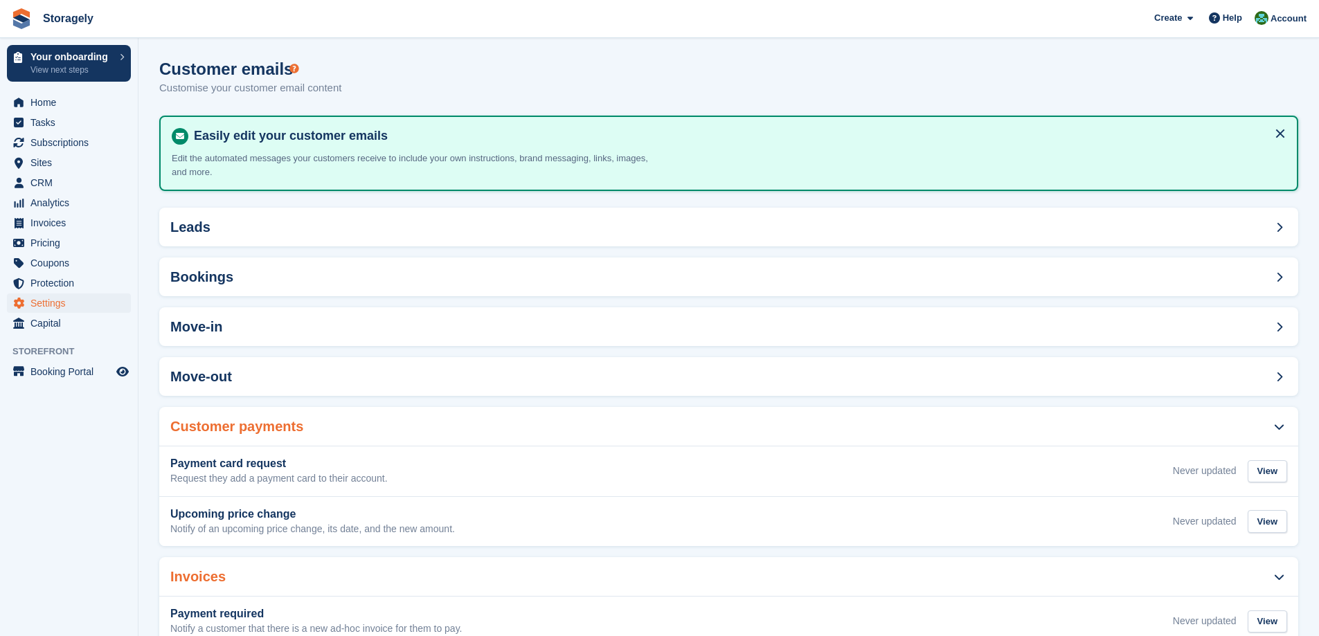
scroll to position [92, 0]
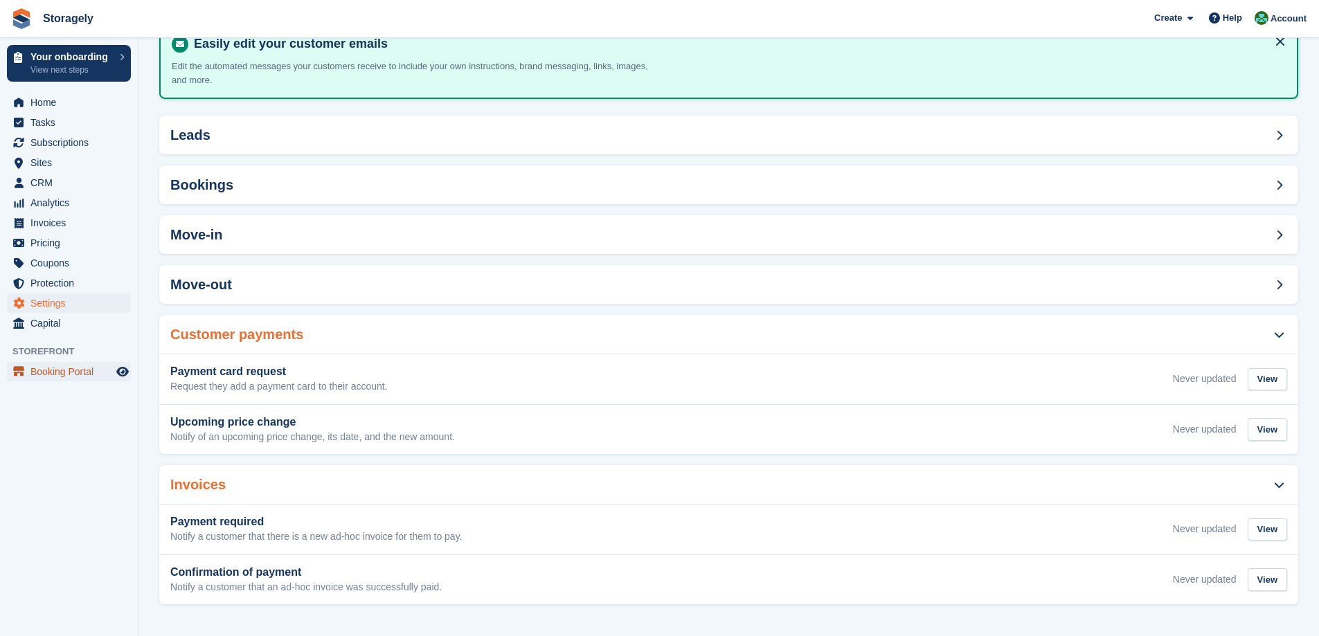
click at [45, 362] on span "Booking Portal" at bounding box center [71, 371] width 83 height 19
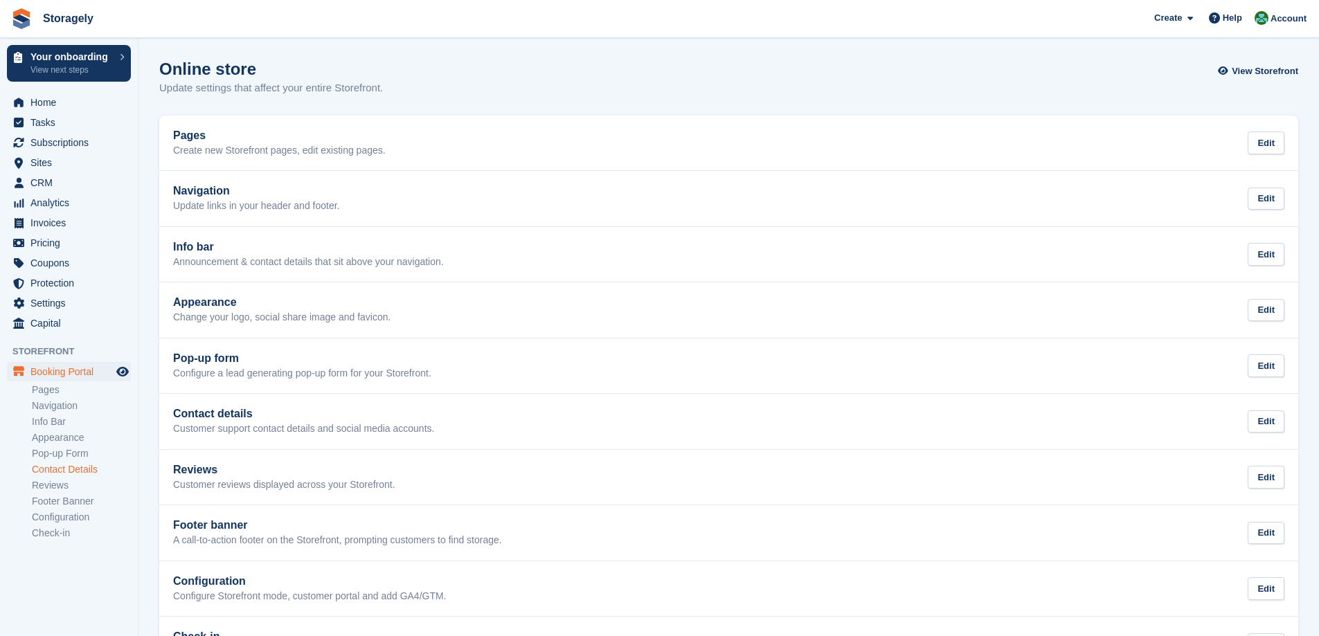
click at [105, 472] on link "Contact Details" at bounding box center [81, 469] width 99 height 13
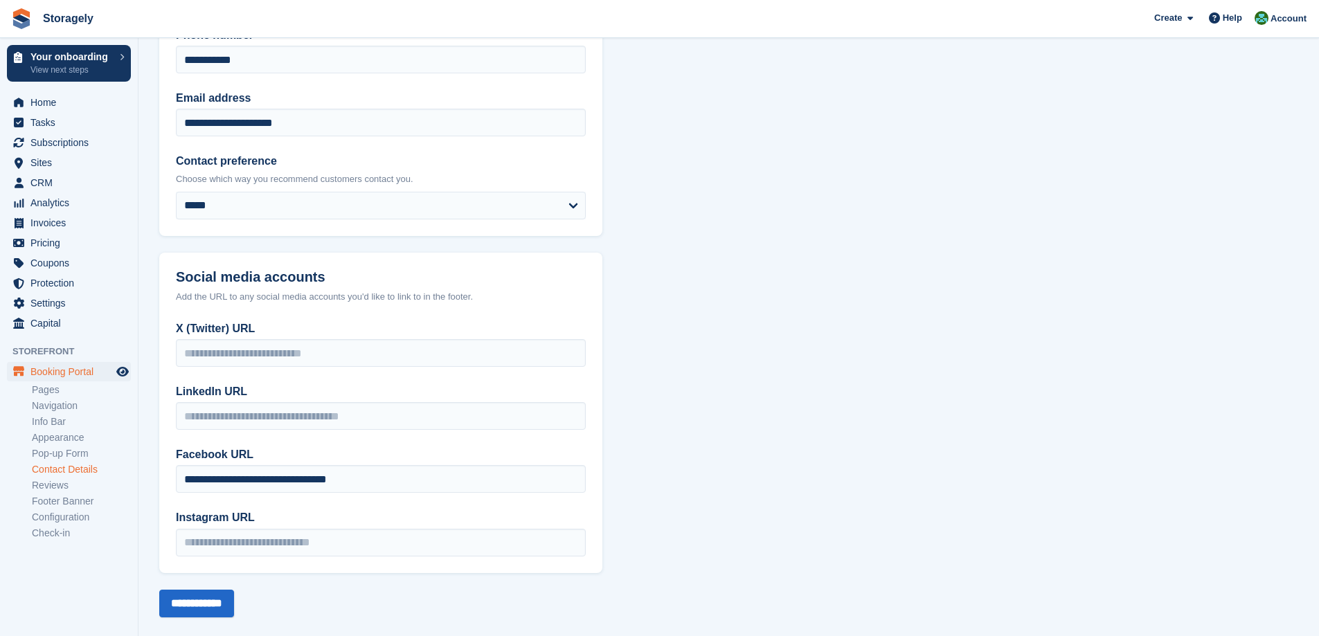
scroll to position [157, 0]
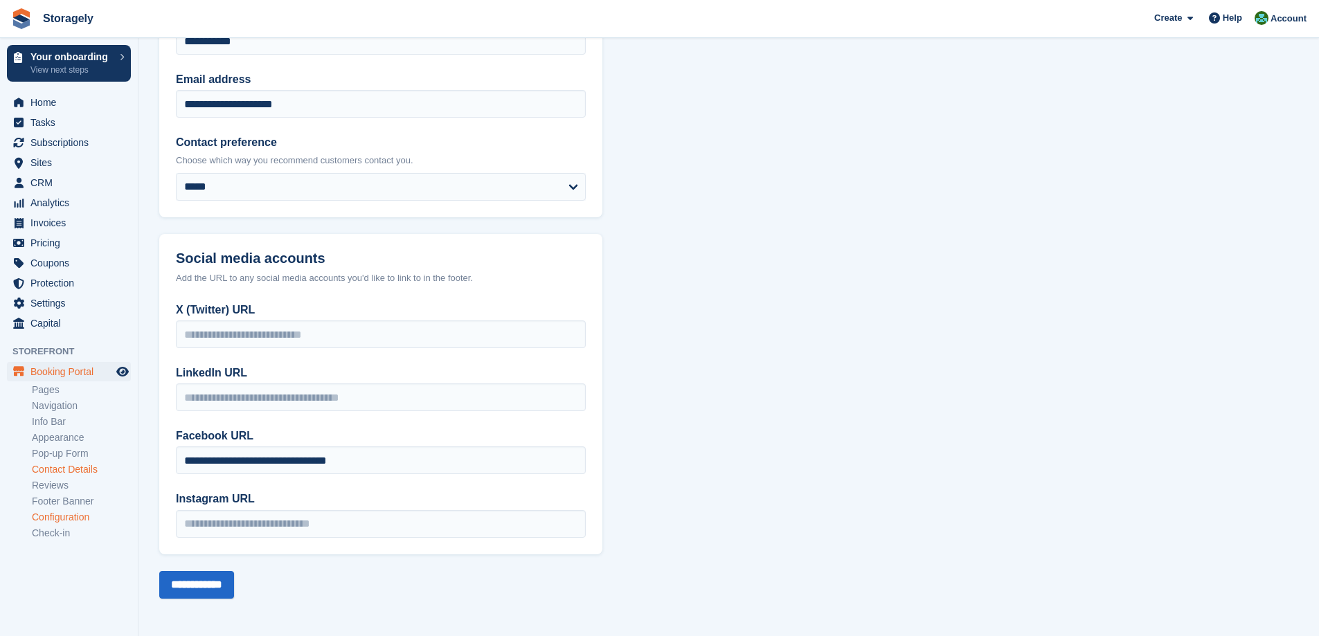
click at [77, 517] on link "Configuration" at bounding box center [81, 517] width 99 height 13
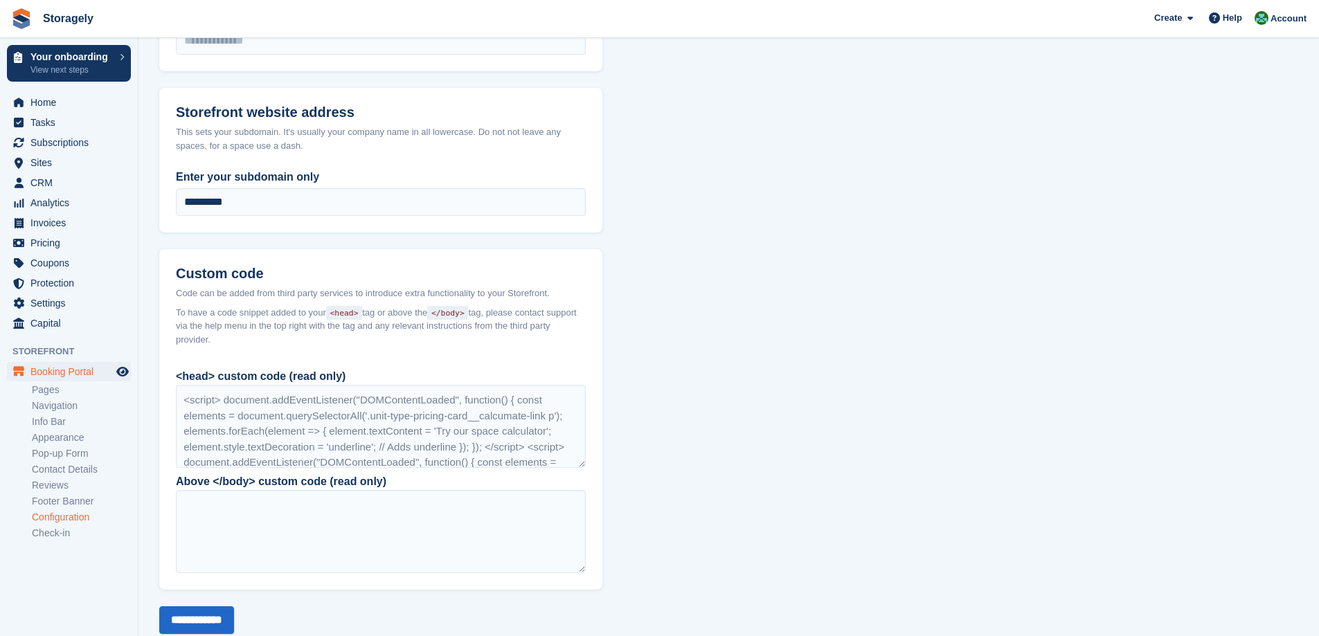
scroll to position [1073, 0]
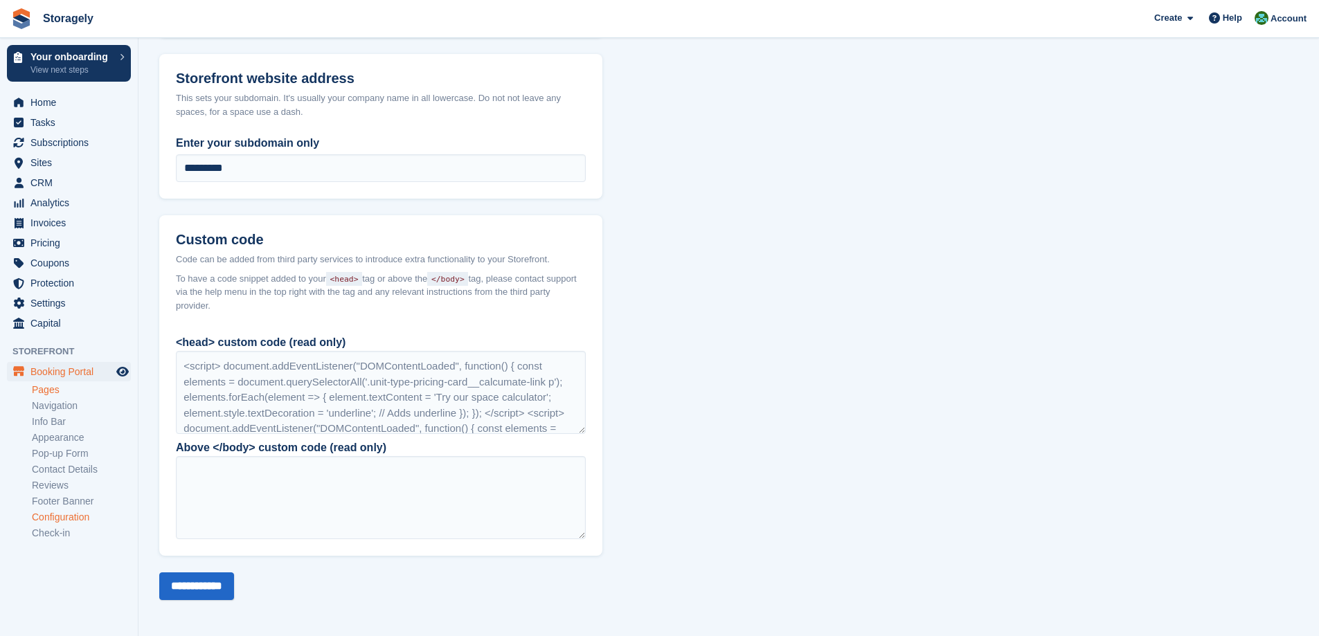
click at [67, 391] on link "Pages" at bounding box center [81, 390] width 99 height 13
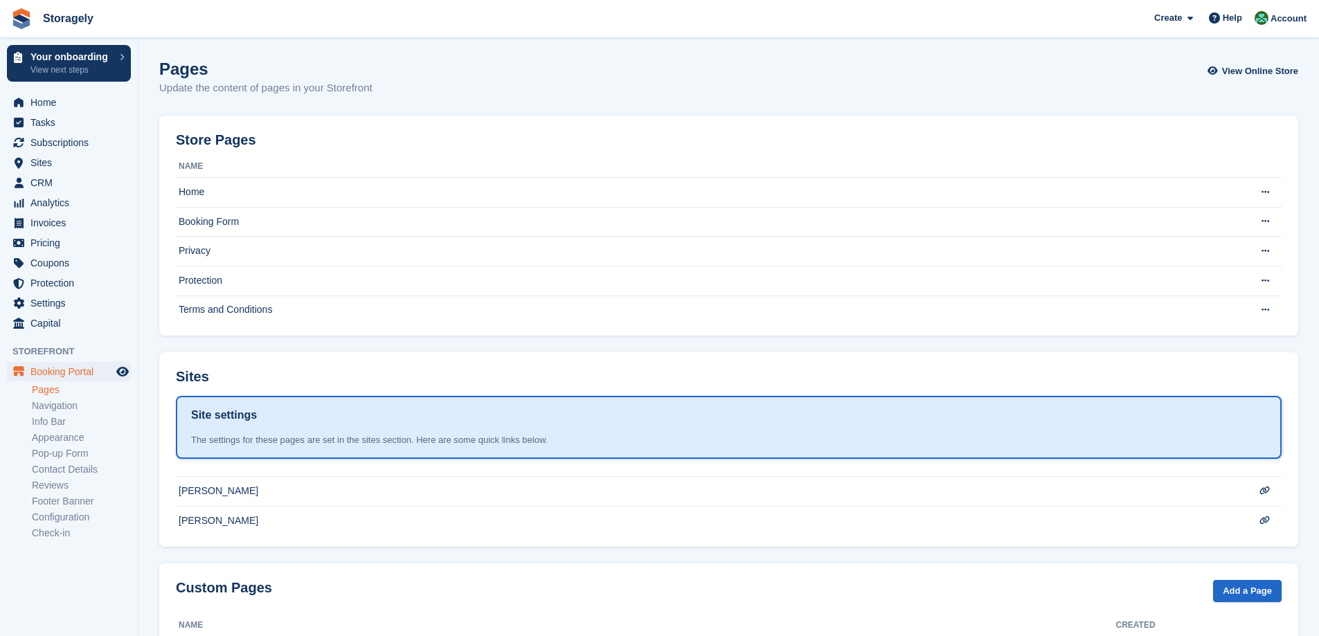
scroll to position [70, 0]
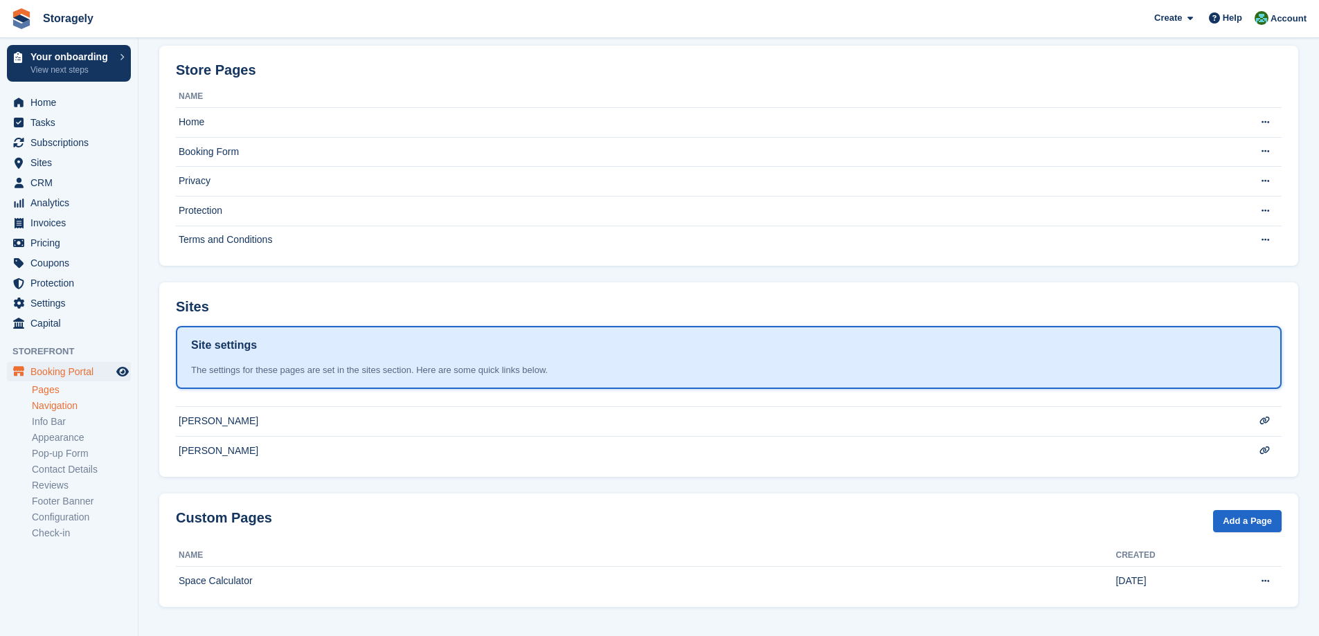
click at [90, 409] on link "Navigation" at bounding box center [81, 406] width 99 height 13
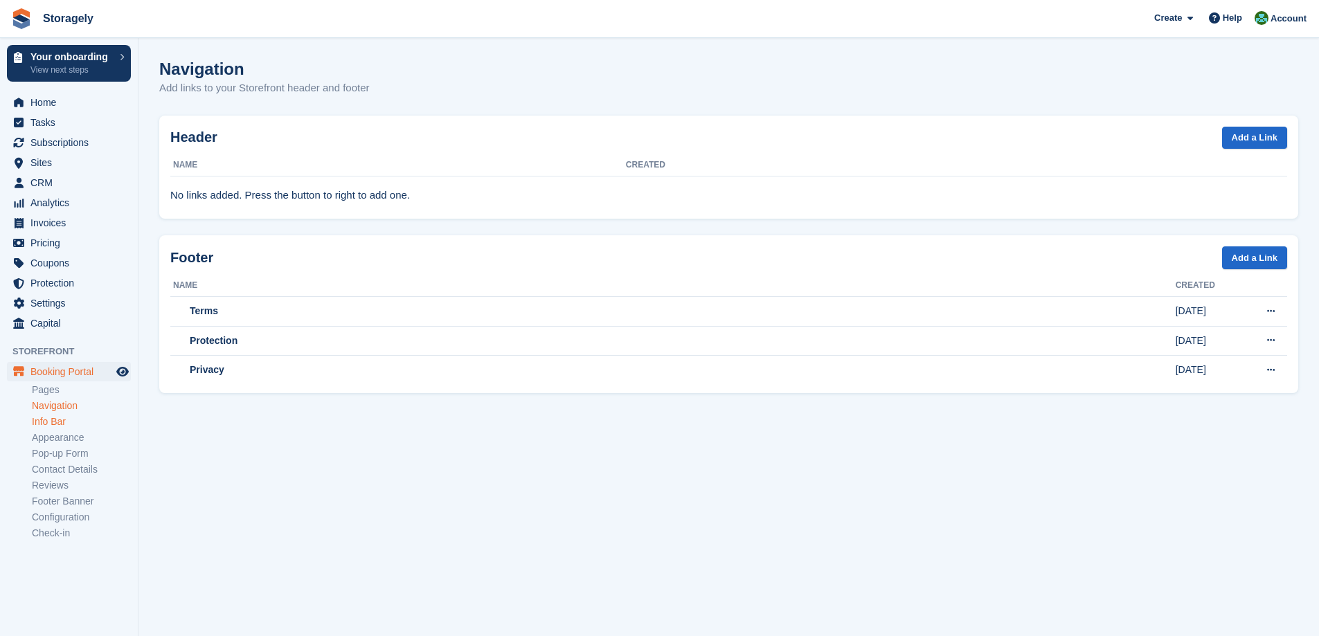
click at [73, 425] on link "Info Bar" at bounding box center [81, 421] width 99 height 13
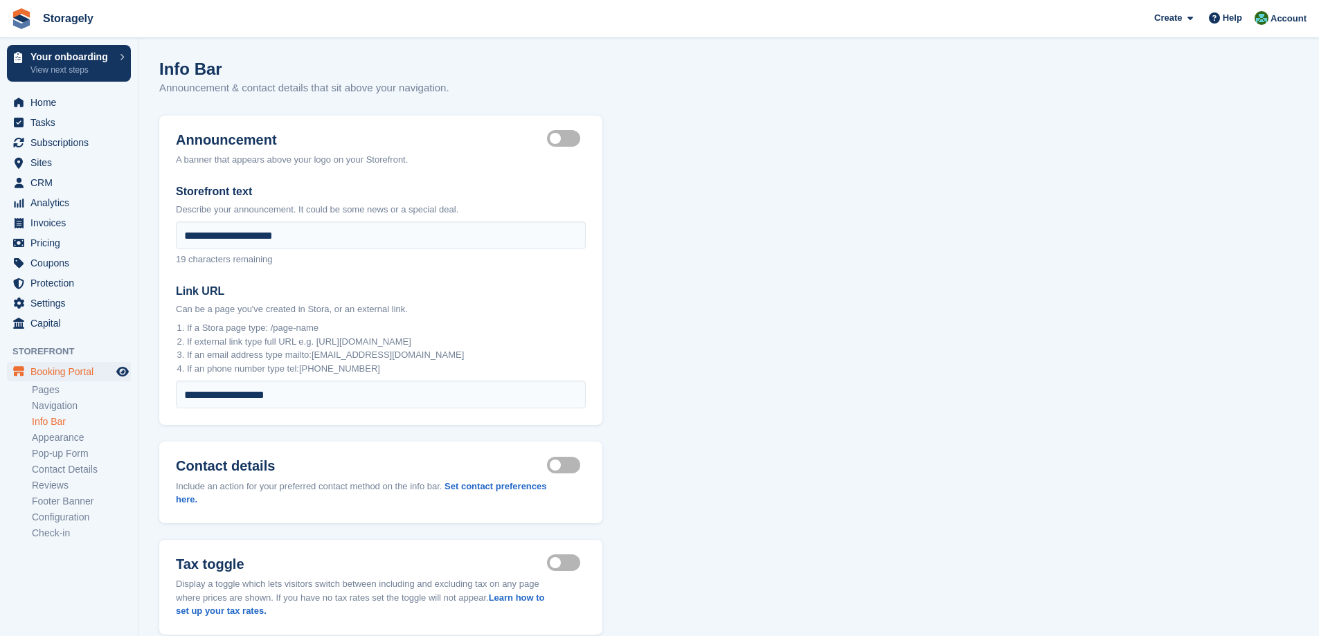
scroll to position [80, 0]
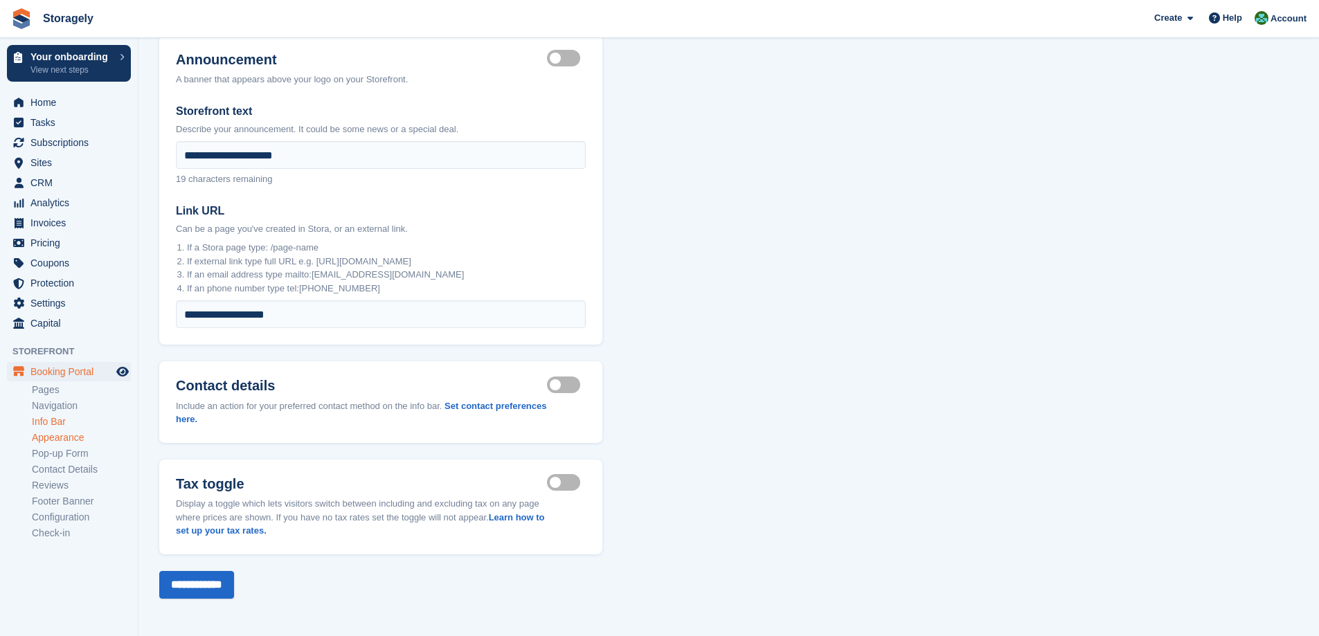
click at [55, 440] on link "Appearance" at bounding box center [81, 437] width 99 height 13
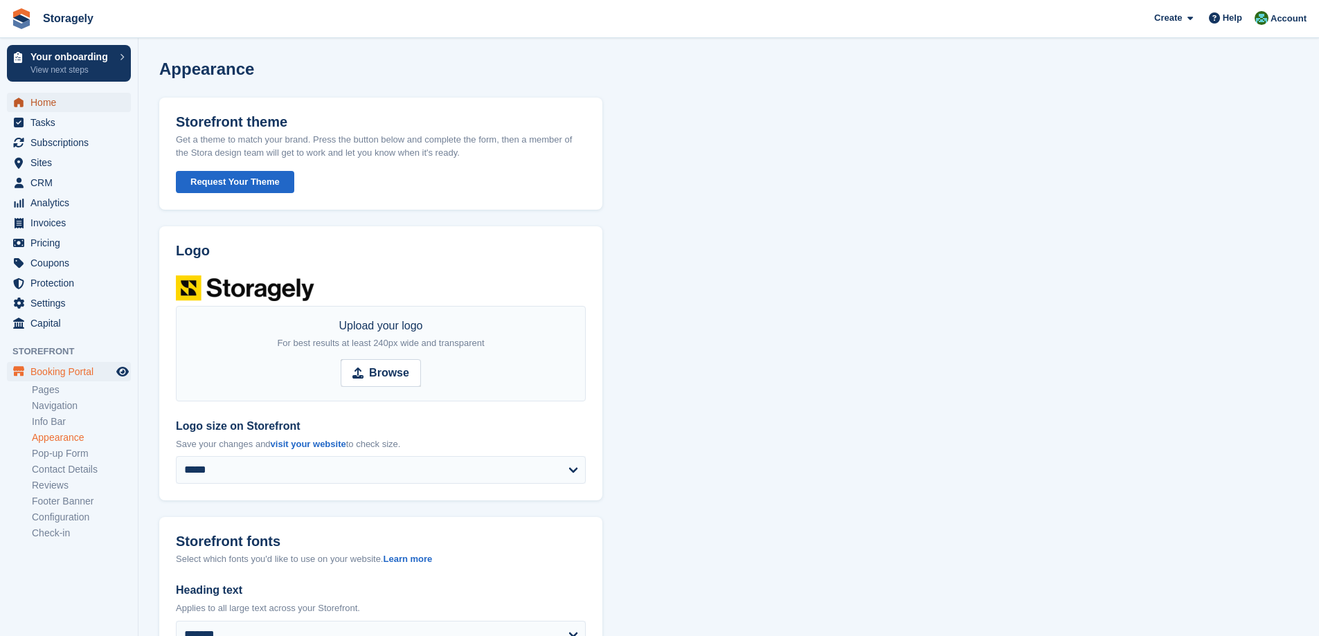
click at [82, 99] on span "Home" at bounding box center [71, 102] width 83 height 19
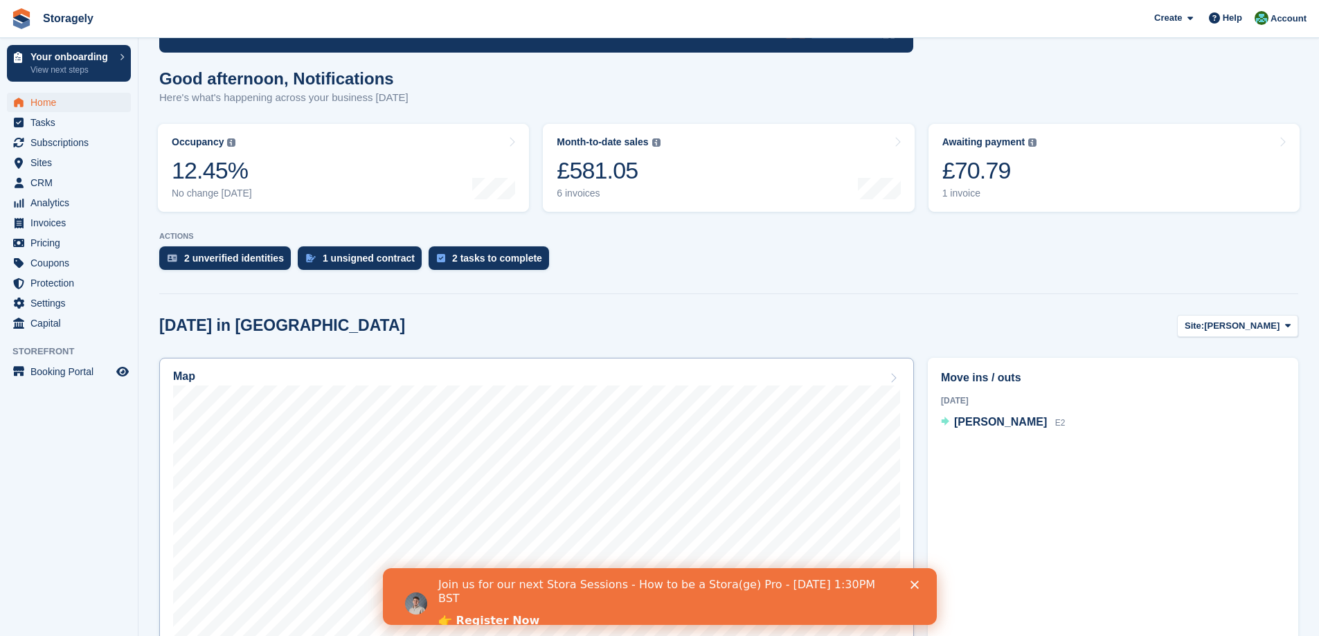
scroll to position [346, 0]
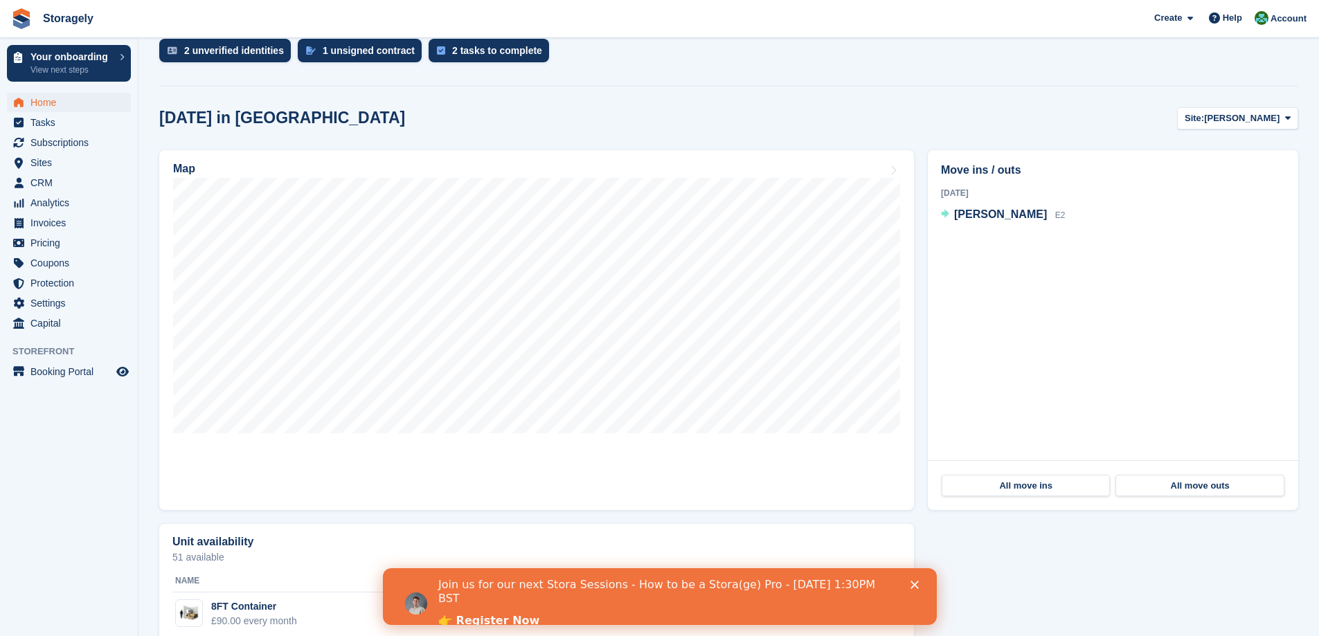
click at [916, 292] on div "Map" at bounding box center [536, 330] width 769 height 374
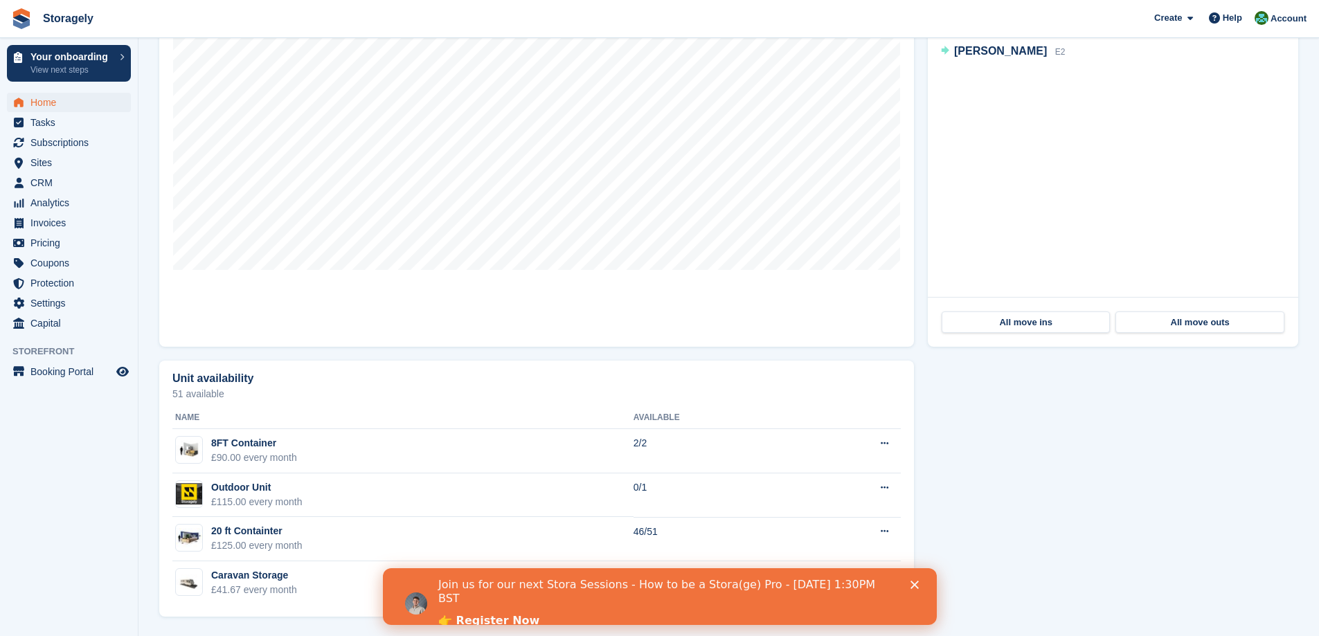
click at [913, 586] on polygon "Close" at bounding box center [914, 585] width 8 height 8
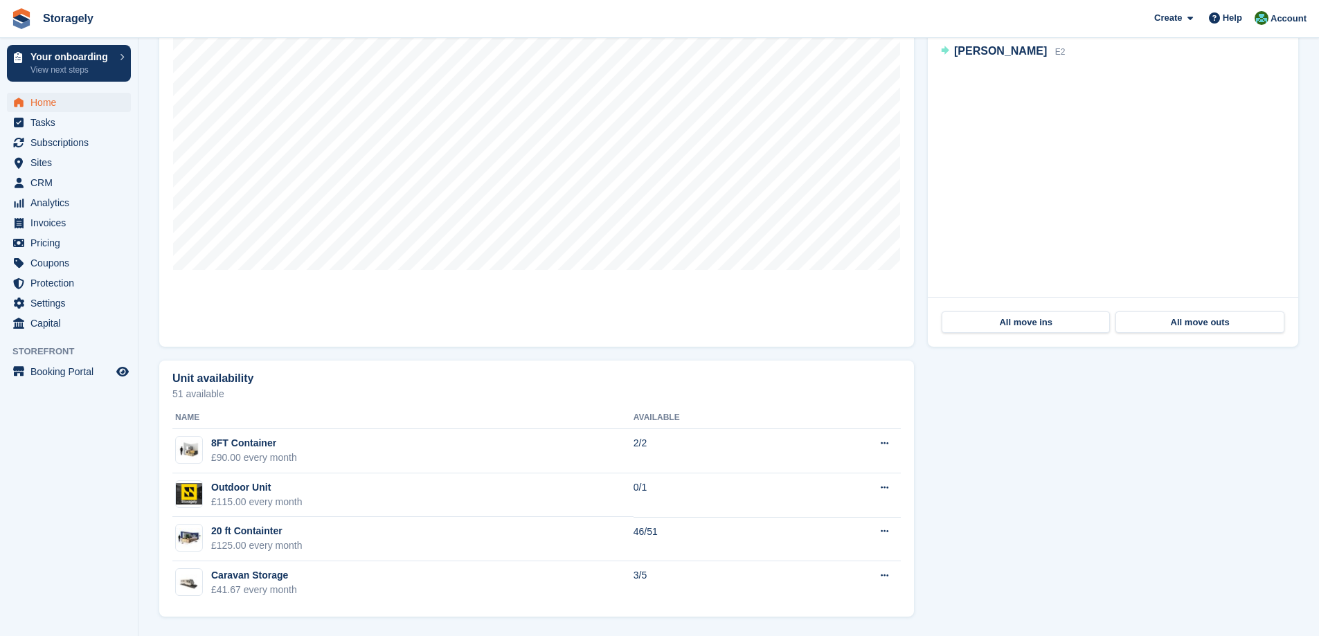
click at [965, 553] on div "Unit availability 51 available Name Available 8FT Container £90.00 every month …" at bounding box center [728, 489] width 1153 height 270
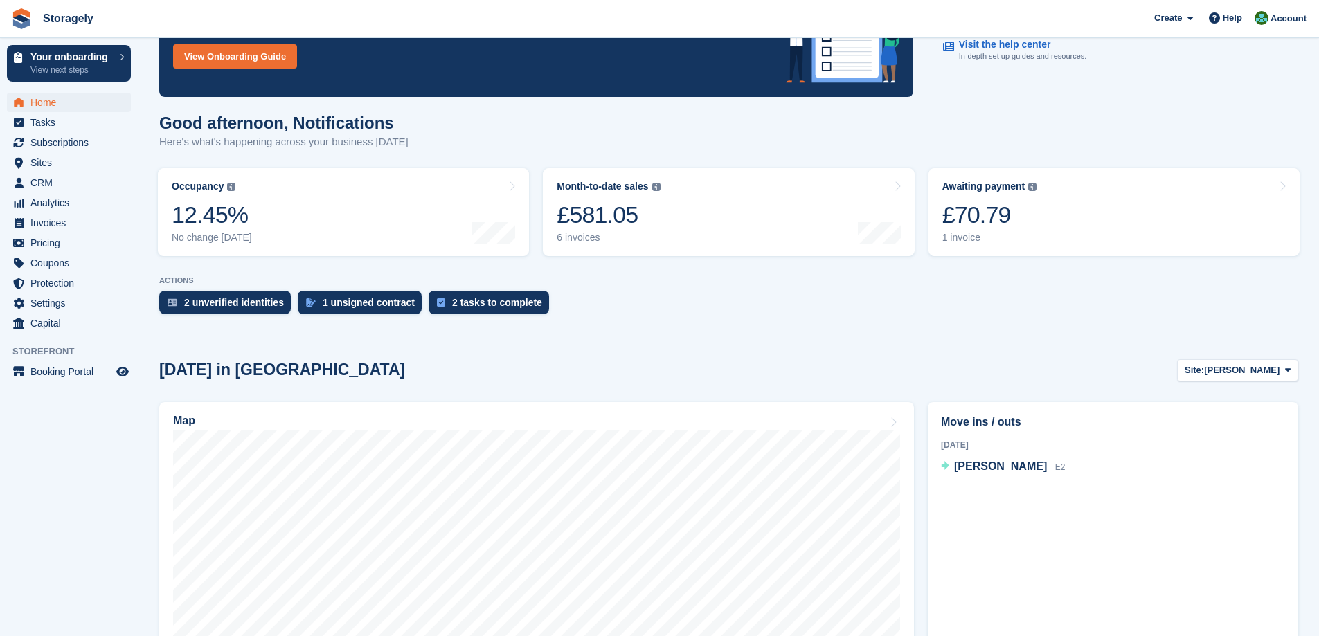
scroll to position [0, 0]
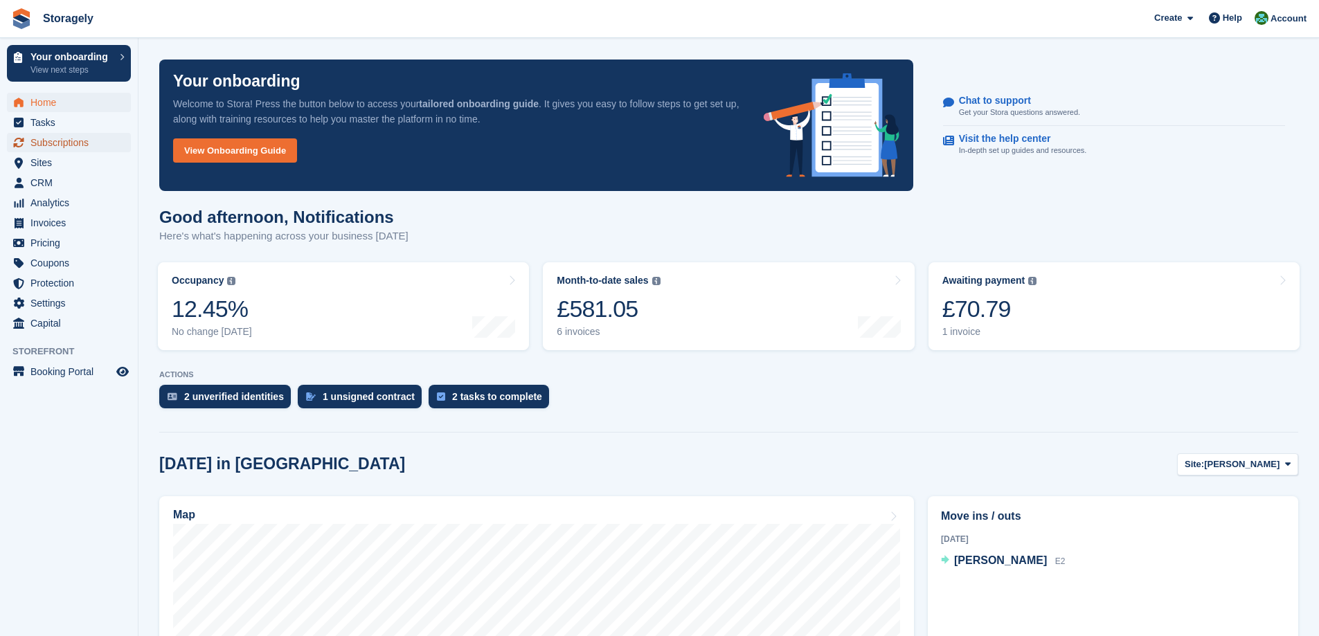
click at [68, 144] on span "Subscriptions" at bounding box center [71, 142] width 83 height 19
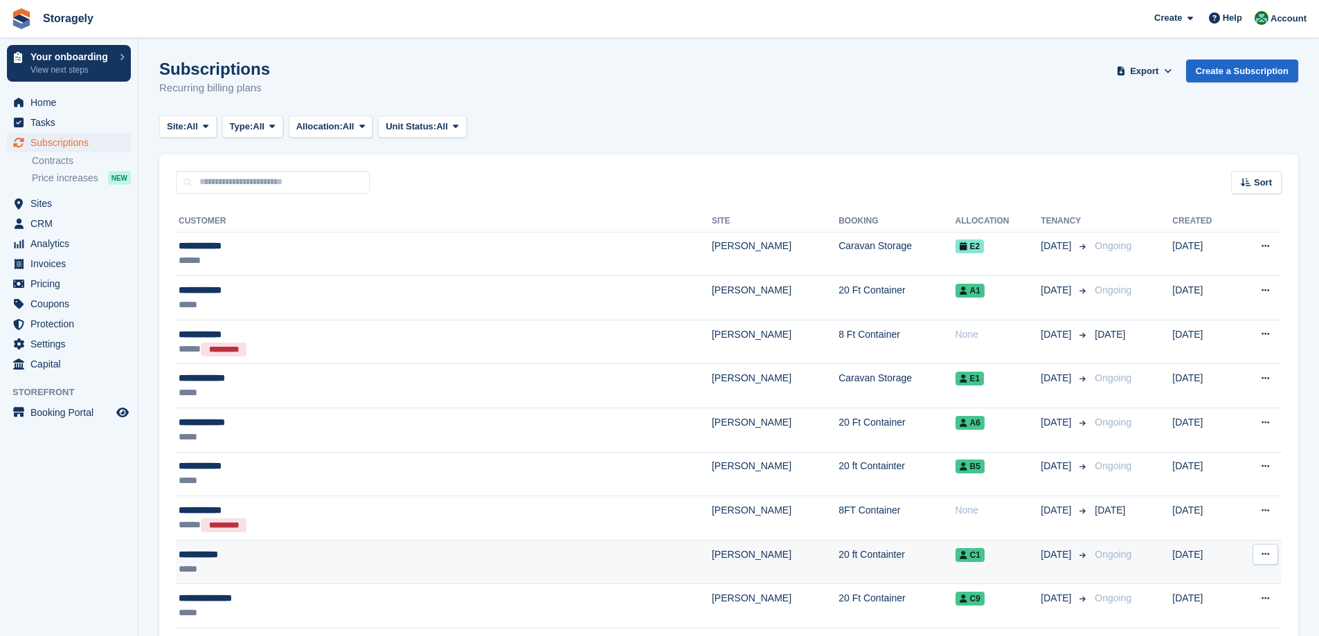
click at [265, 563] on div "*****" at bounding box center [346, 569] width 334 height 15
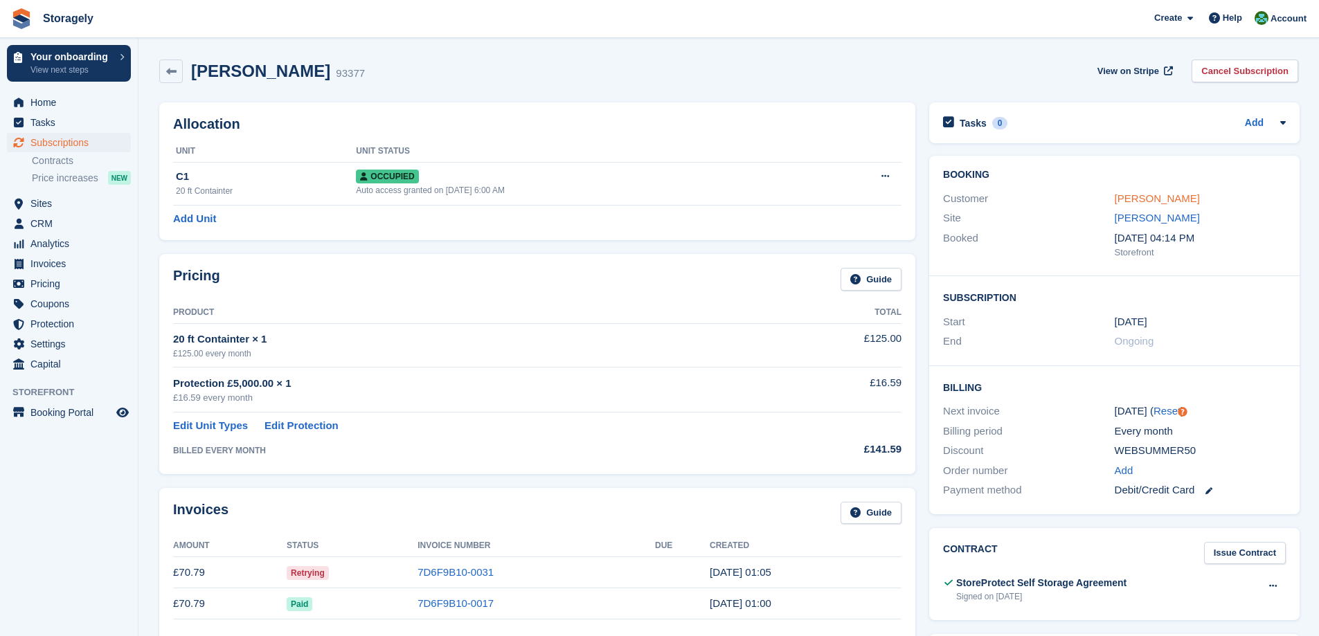
click at [1139, 198] on link "[PERSON_NAME]" at bounding box center [1157, 198] width 85 height 12
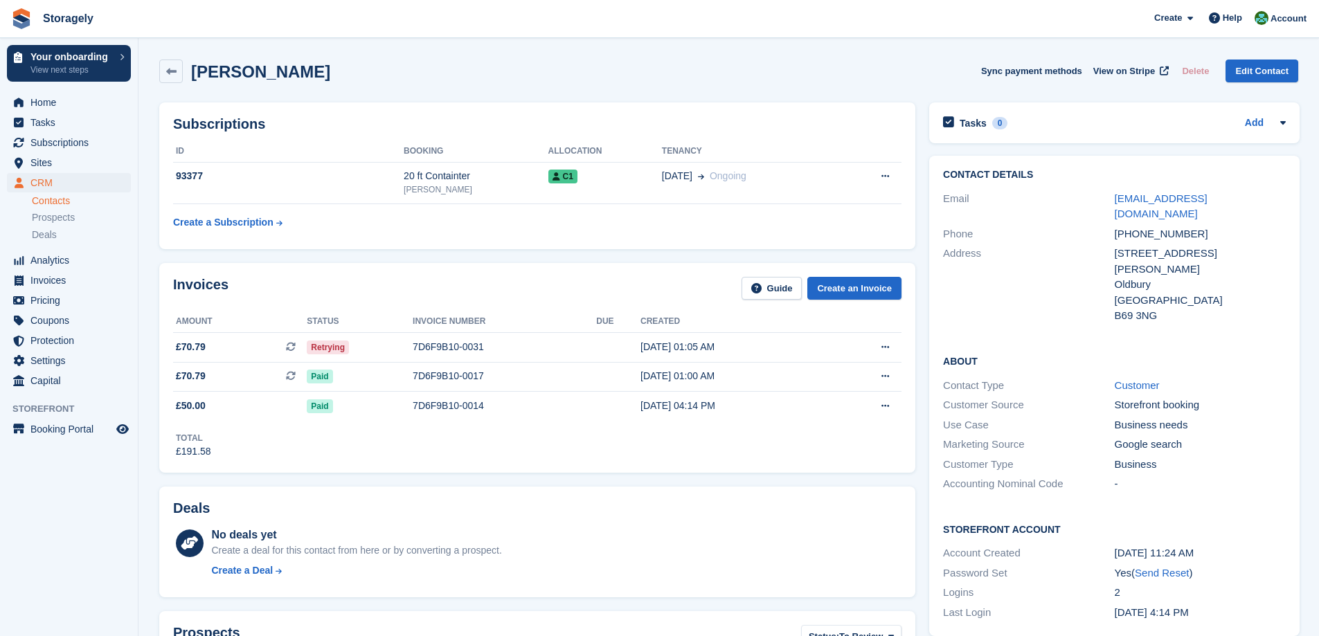
click at [1115, 246] on div "[STREET_ADDRESS][PERSON_NAME]" at bounding box center [1200, 261] width 171 height 31
drag, startPoint x: 1115, startPoint y: 237, endPoint x: 1156, endPoint y: 292, distance: 67.7
click at [1156, 292] on div "[STREET_ADDRESS][PERSON_NAME] [GEOGRAPHIC_DATA] [GEOGRAPHIC_DATA] B69 3NG" at bounding box center [1200, 285] width 171 height 78
copy div "[STREET_ADDRESS][PERSON_NAME]"
